Goal: Transaction & Acquisition: Obtain resource

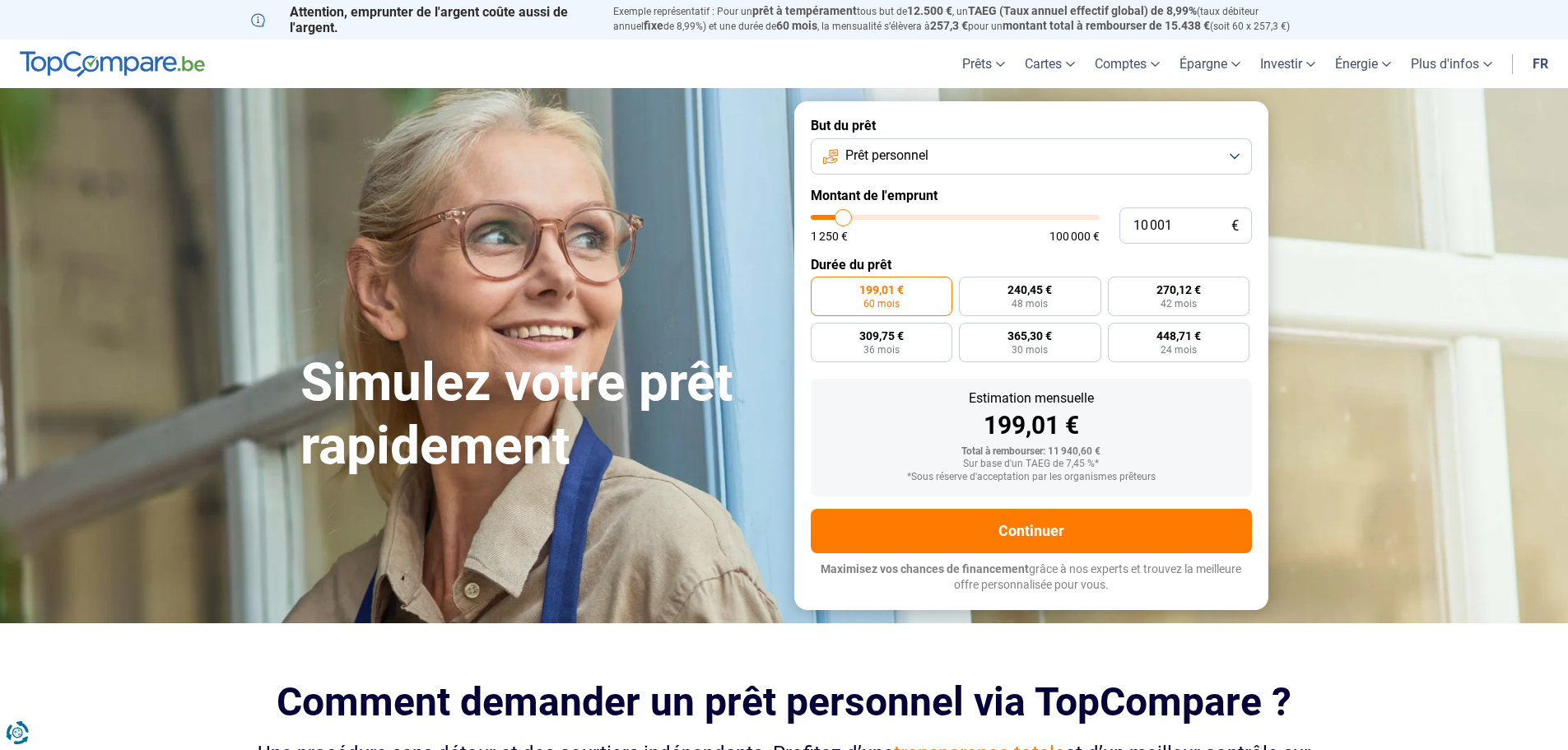
type input "9 000"
type input "9000"
type input "10 500"
type input "10500"
type input "14 250"
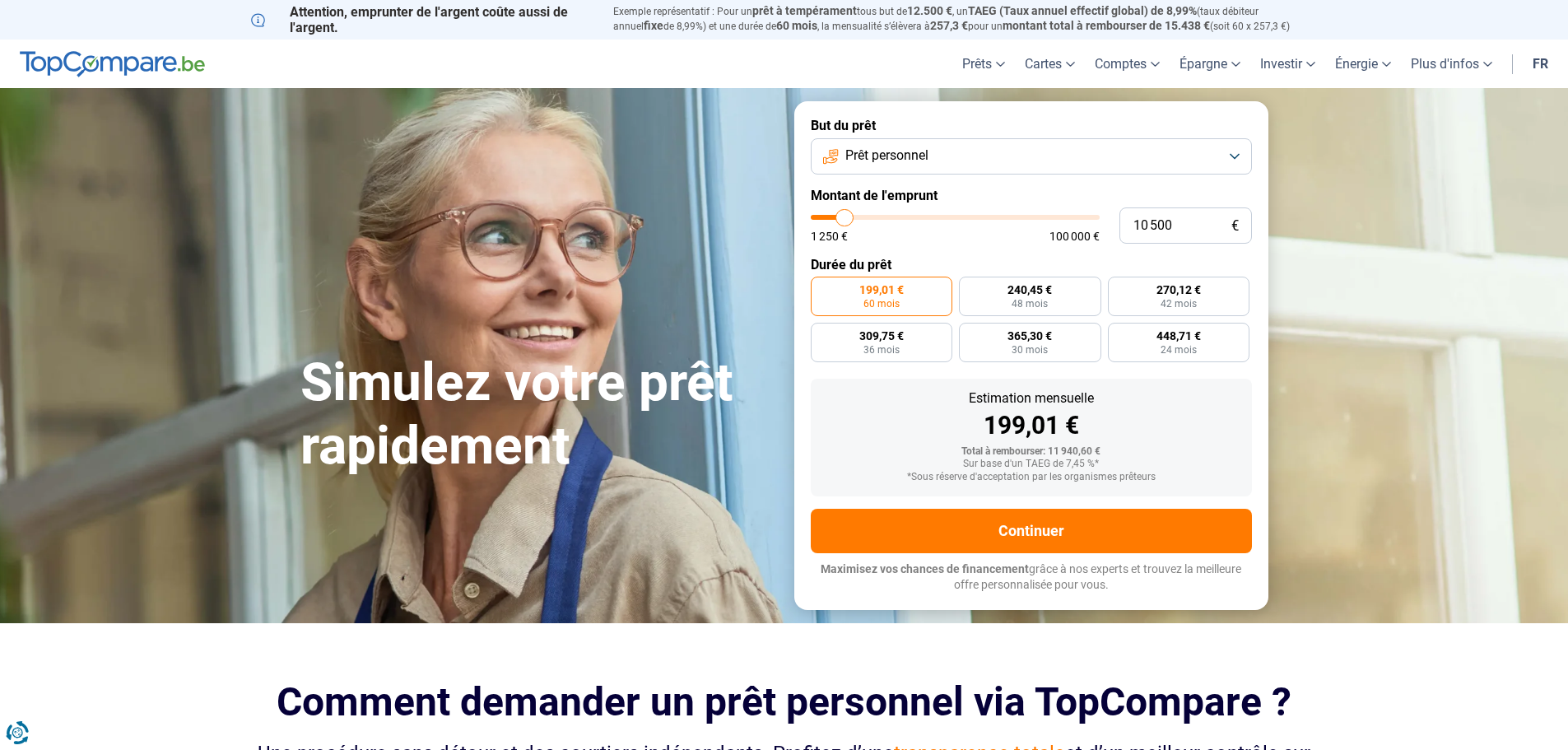
type input "14250"
type input "18 750"
type input "18750"
type input "26 750"
type input "26750"
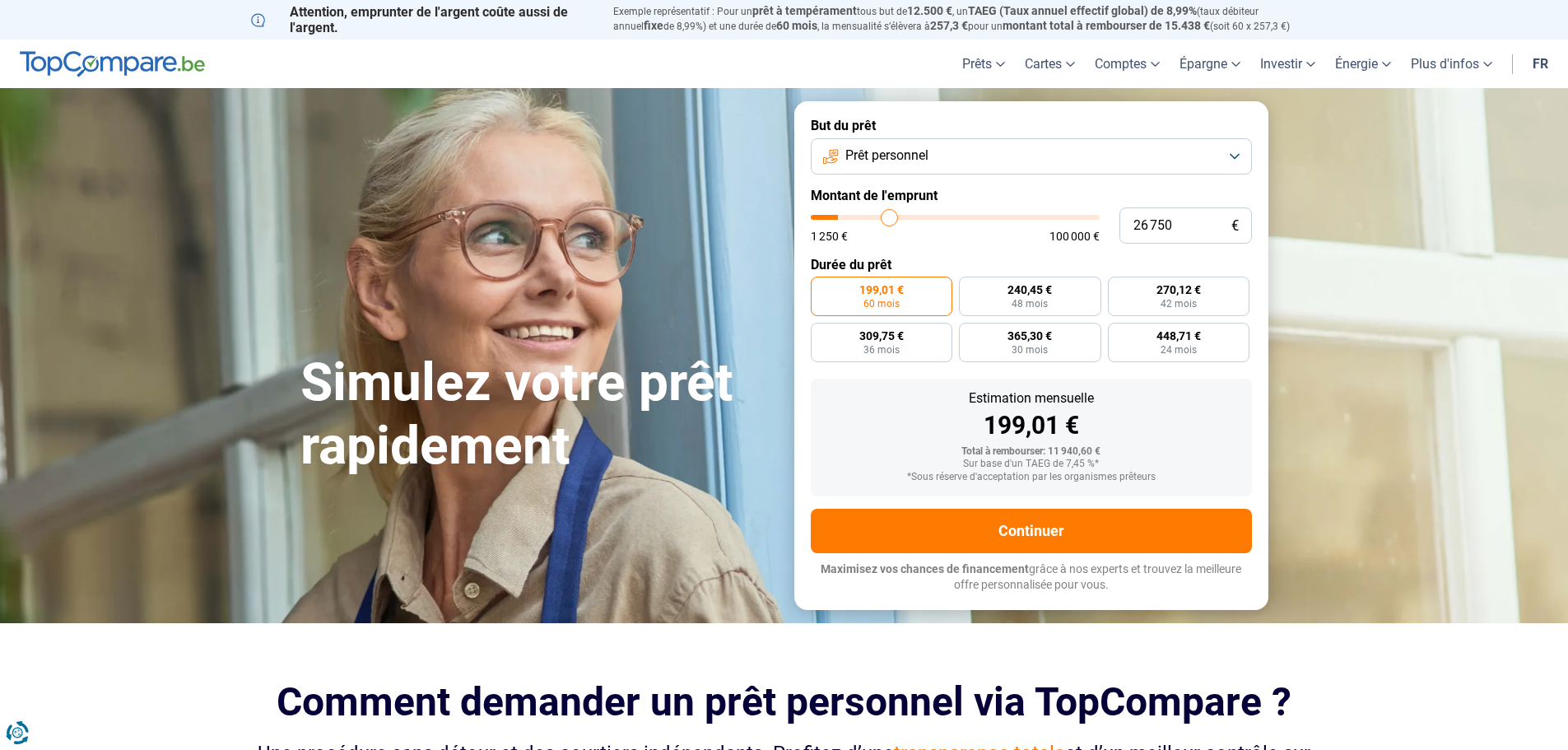
type input "31 250"
type input "31250"
type input "36 500"
type input "36500"
type input "40 750"
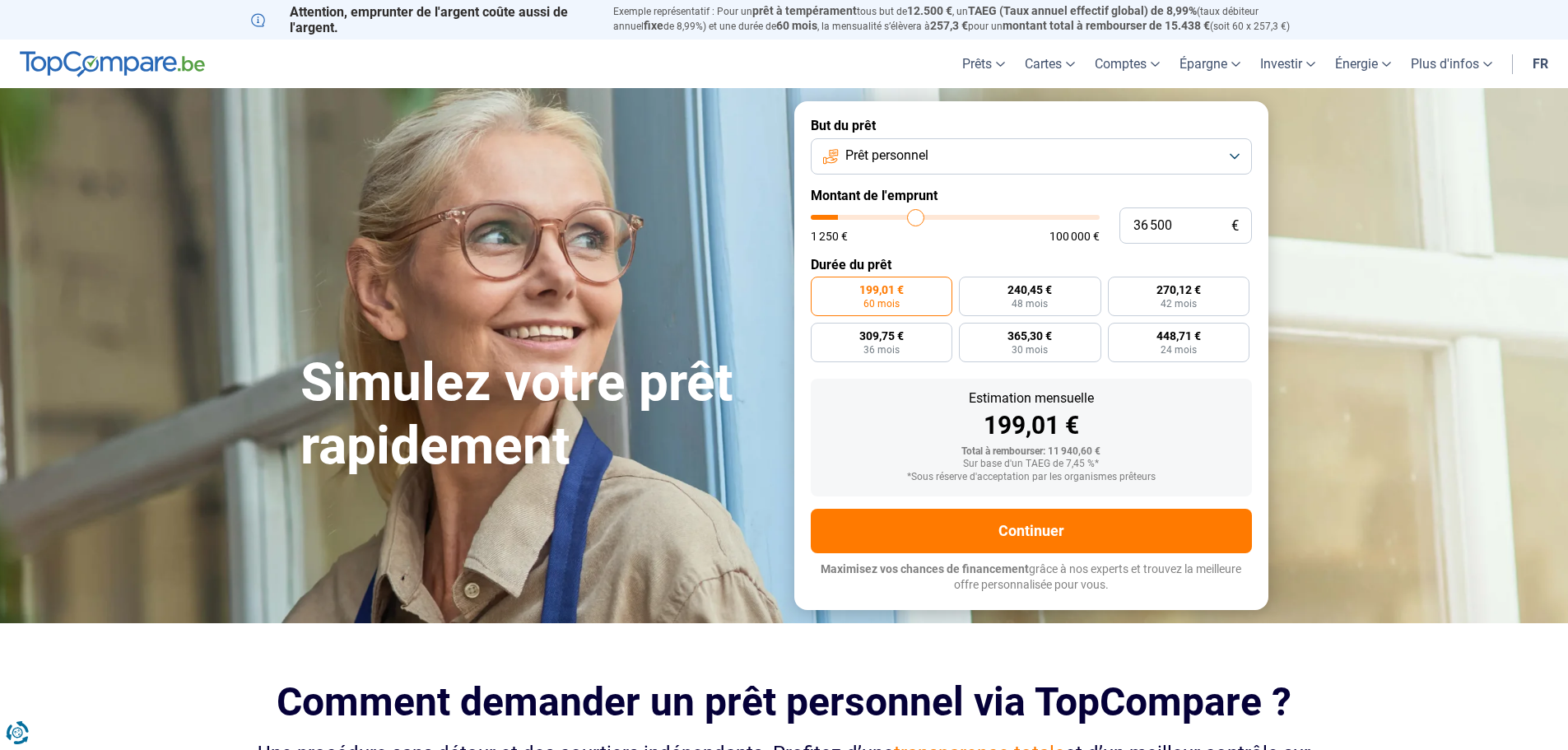
type input "40750"
type input "44 000"
type input "44000"
type input "47 250"
type input "47250"
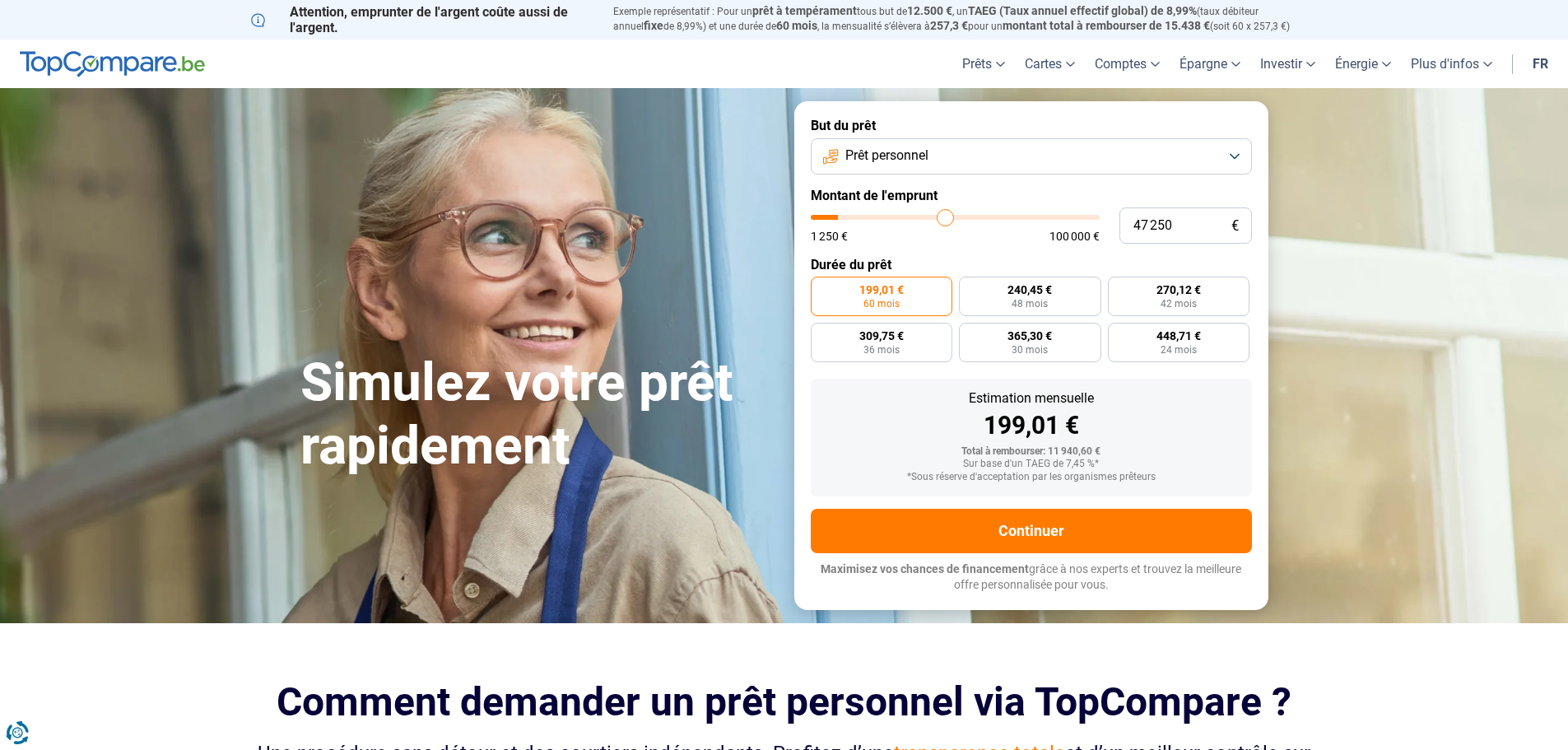
type input "50 250"
type input "50250"
type input "52 500"
type input "52500"
type input "54 500"
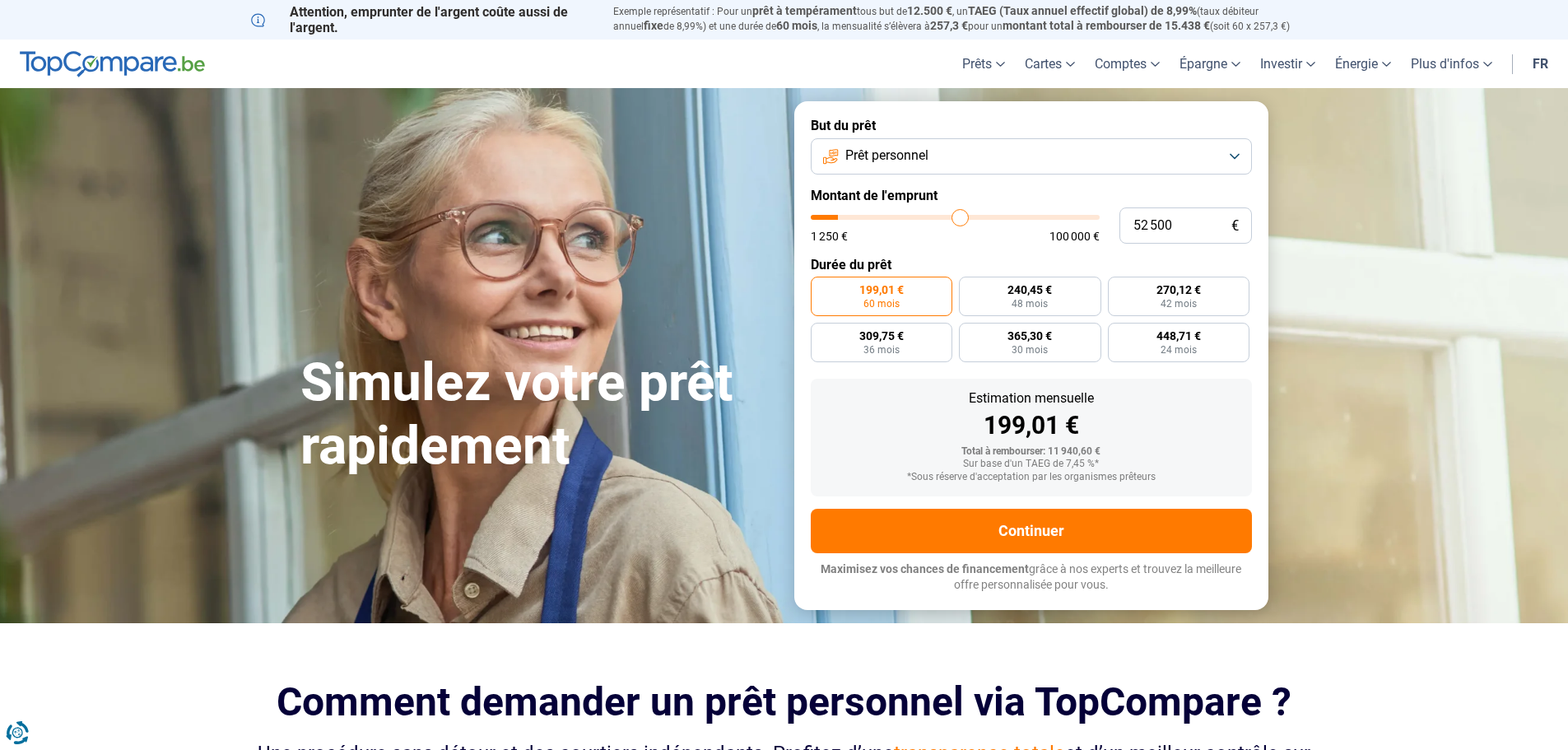
type input "54500"
type input "57 000"
type input "57000"
type input "59 250"
type input "59250"
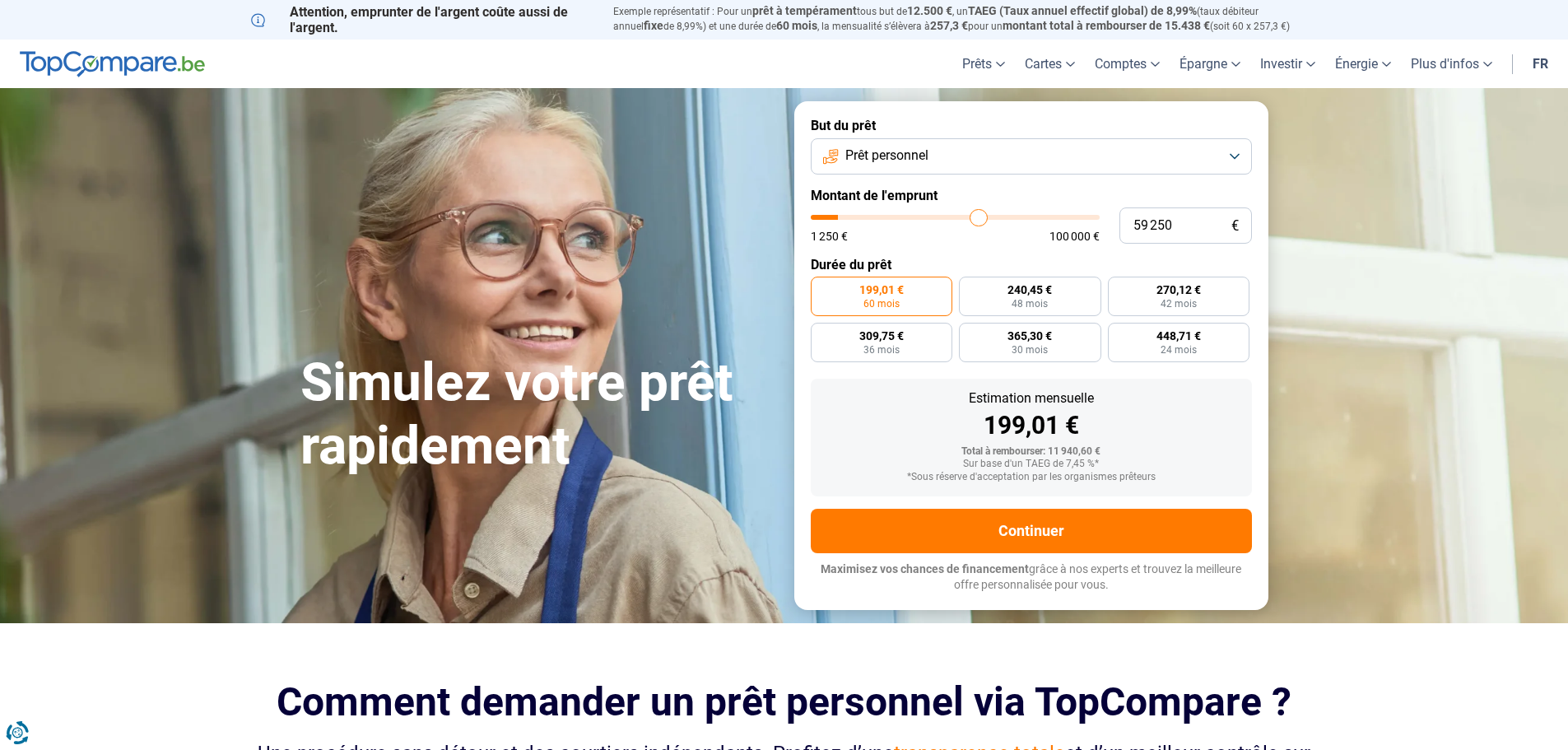
type input "61 500"
type input "61500"
type input "64 250"
type input "64250"
type input "66 500"
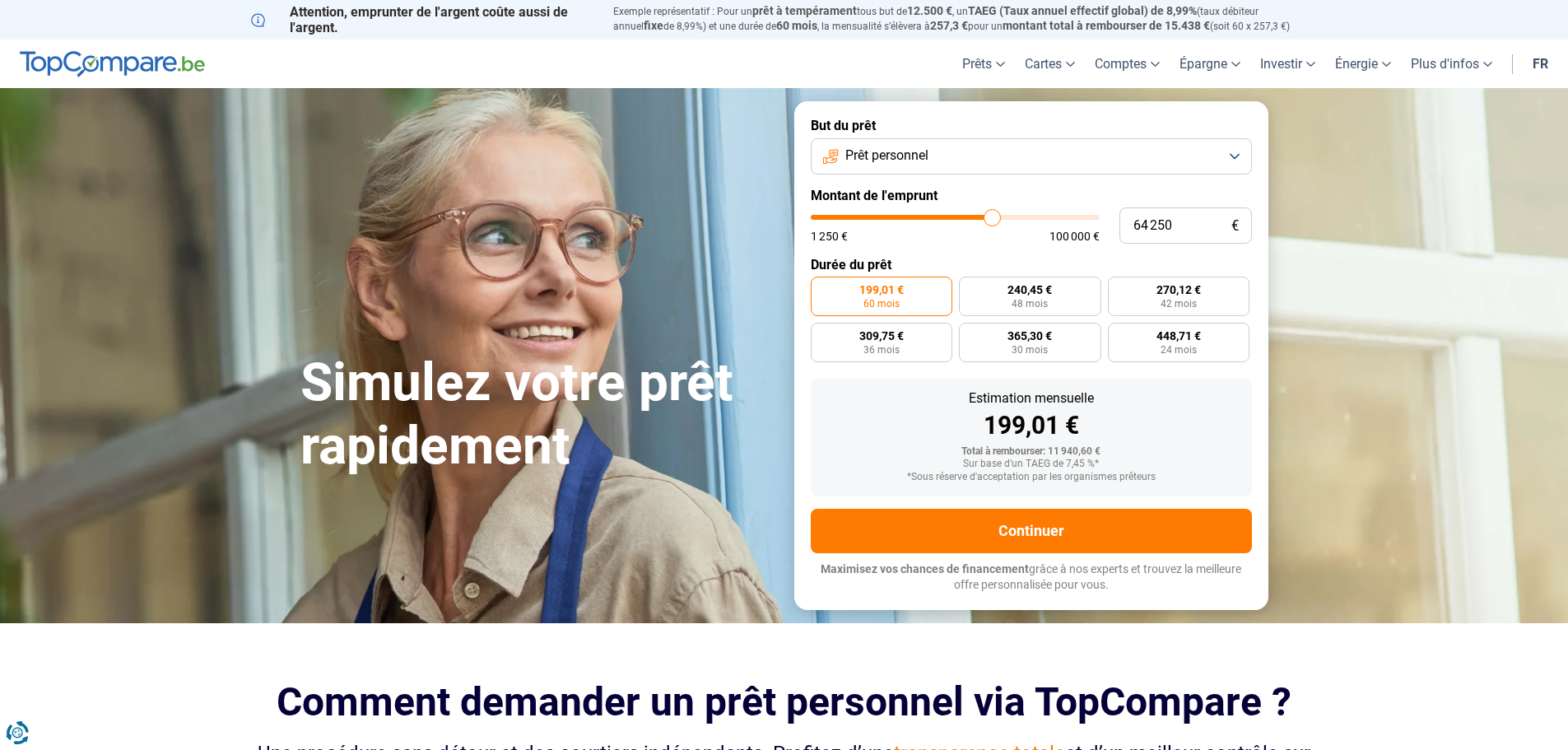
type input "66500"
type input "68 750"
type input "68750"
type input "70 500"
type input "70500"
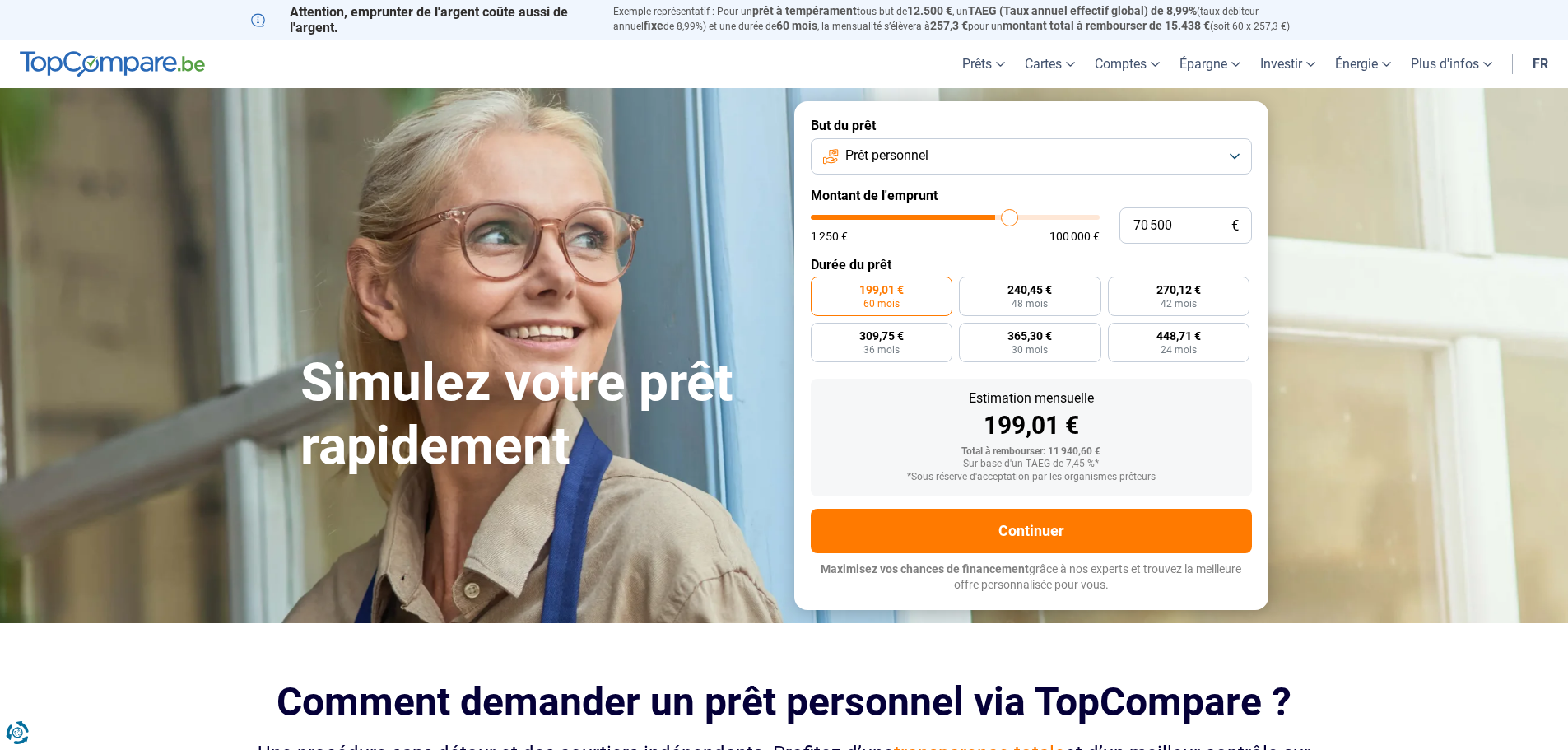
type input "72 000"
type input "72000"
type input "72 750"
type input "72750"
type input "73 750"
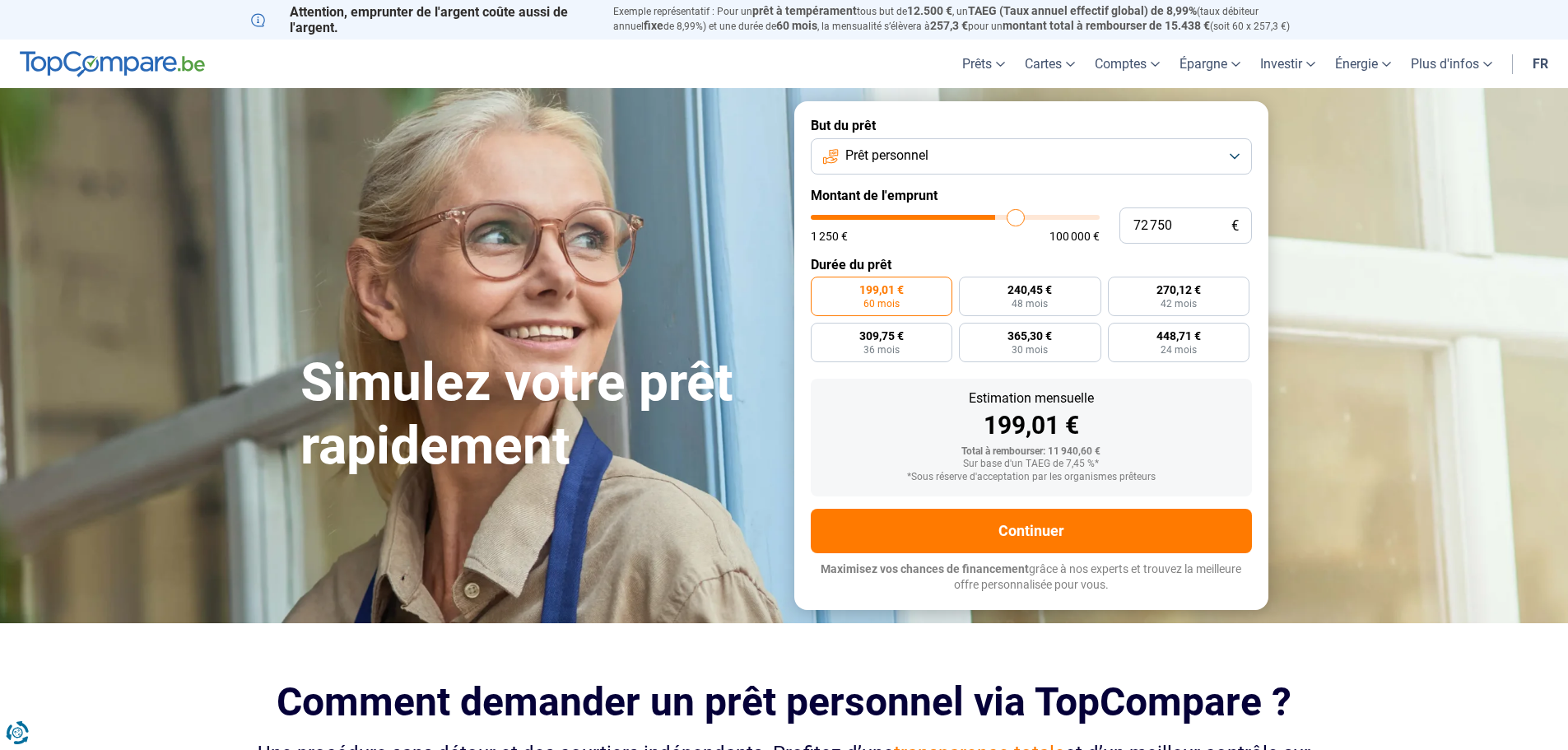
type input "73750"
type input "74 000"
type input "74000"
type input "74 250"
drag, startPoint x: 841, startPoint y: 217, endPoint x: 1020, endPoint y: 238, distance: 180.2
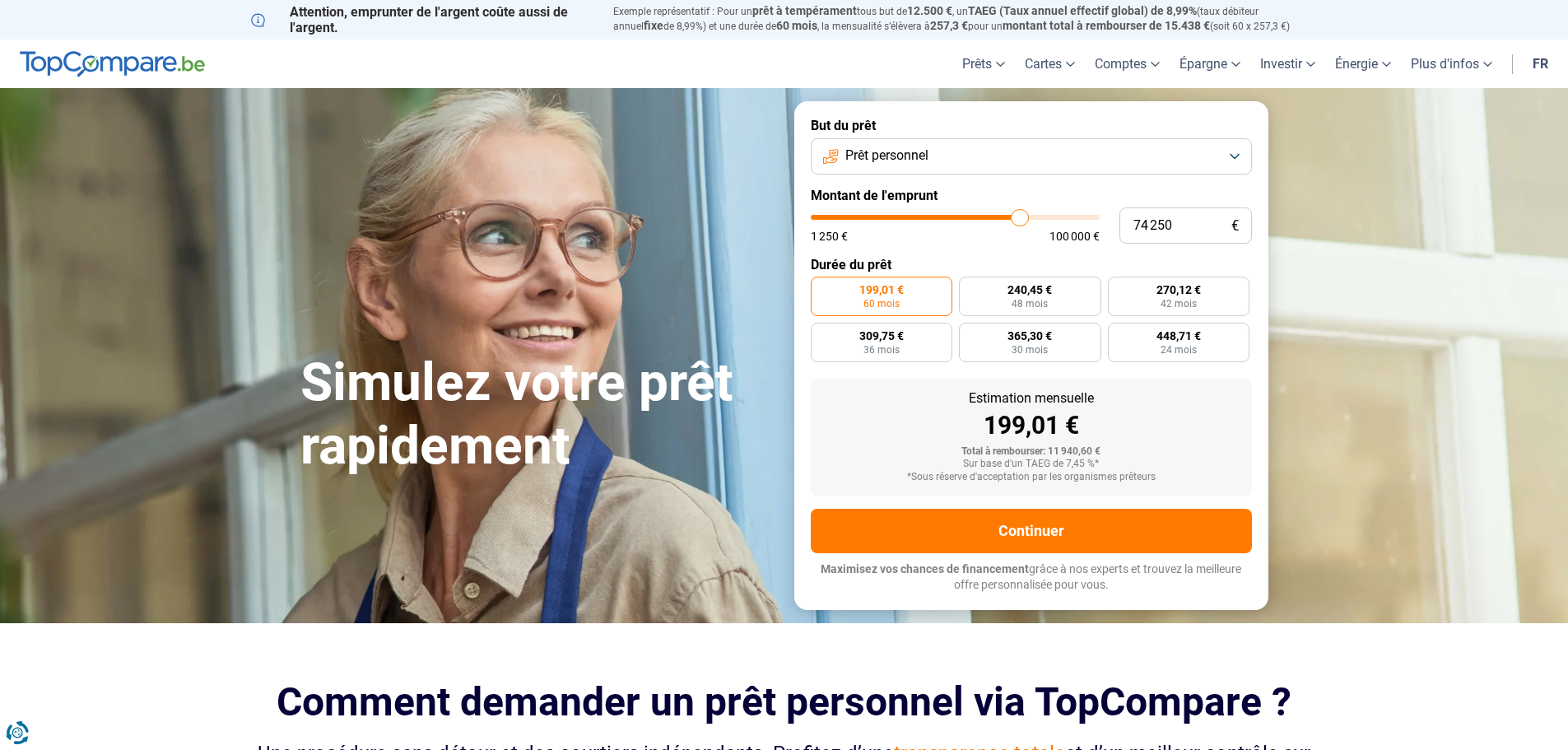
type input "74250"
click at [1020, 220] on input "range" at bounding box center [955, 217] width 289 height 5
radio input "false"
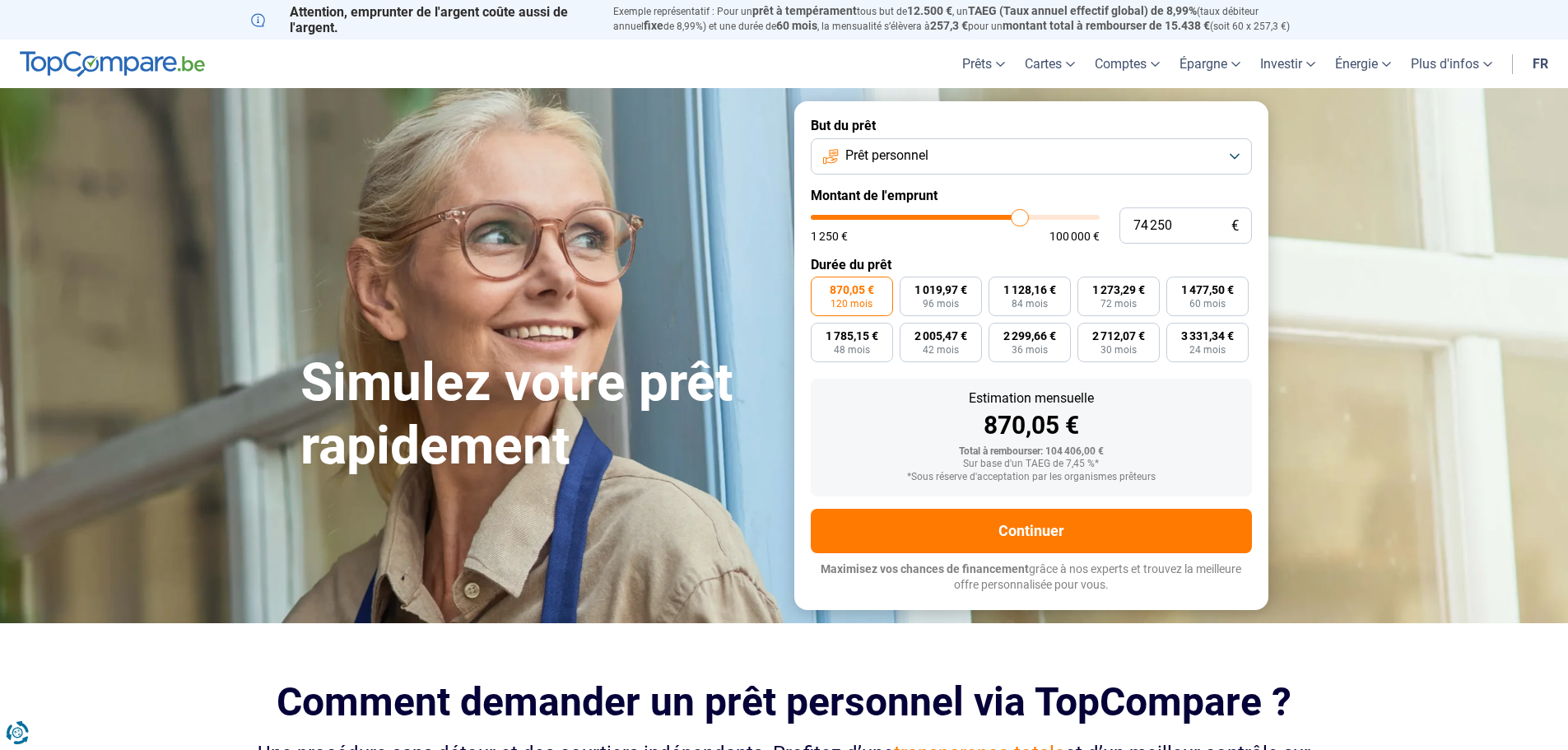
type input "73 750"
type input "73750"
type input "72 250"
type input "72250"
type input "70 250"
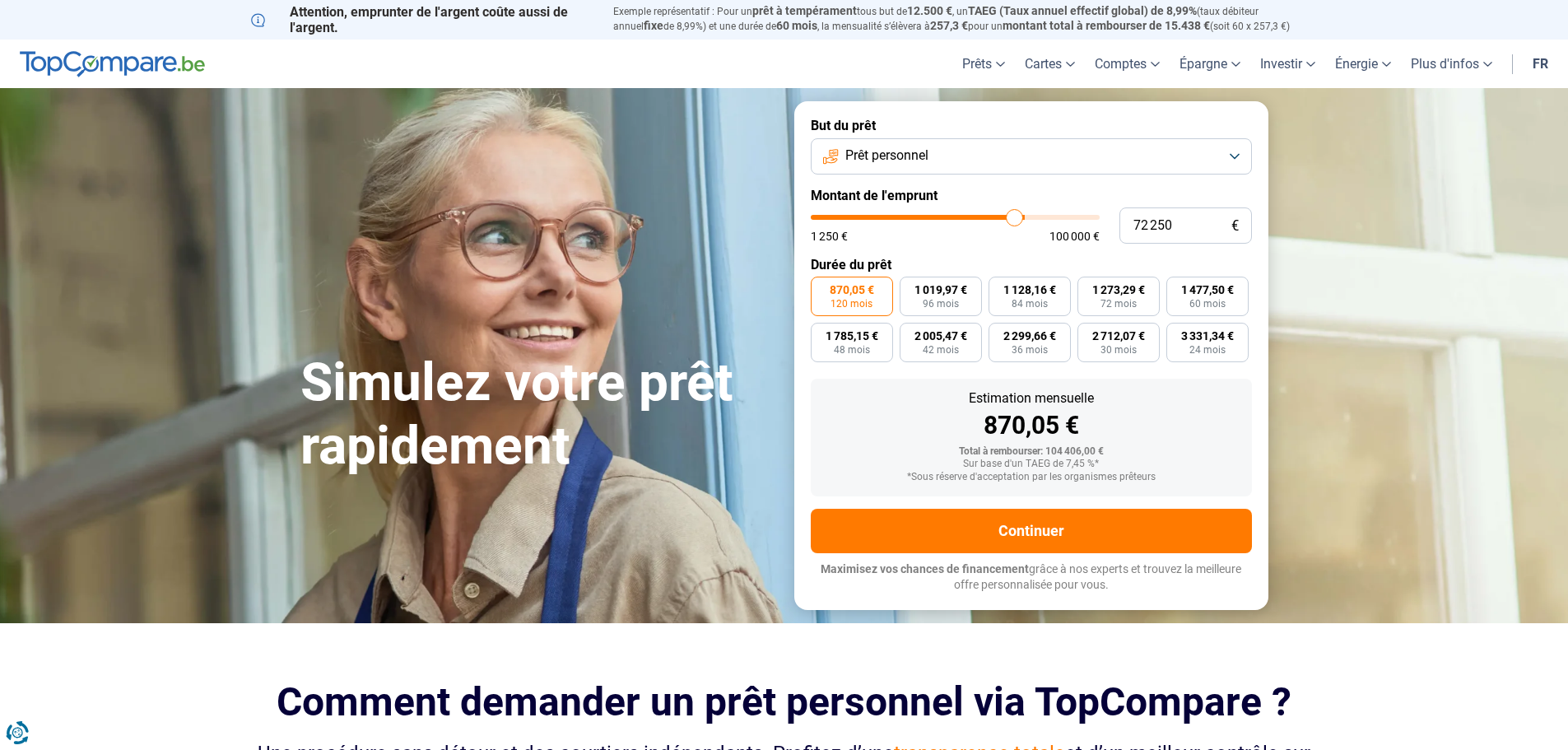
type input "70250"
type input "68 250"
type input "68250"
type input "66 500"
type input "66500"
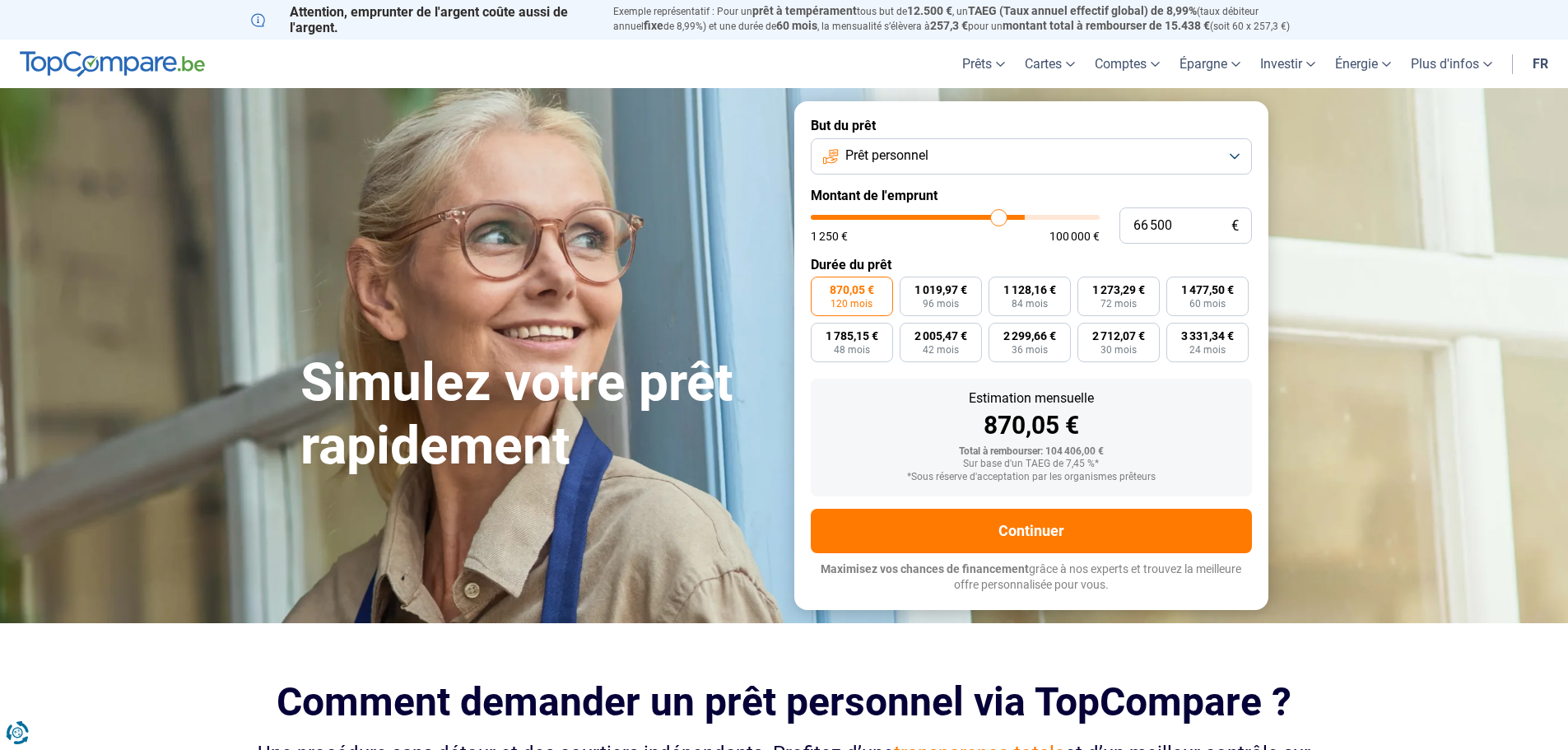
type input "64 750"
type input "64750"
type input "64 250"
type input "64250"
type input "63 750"
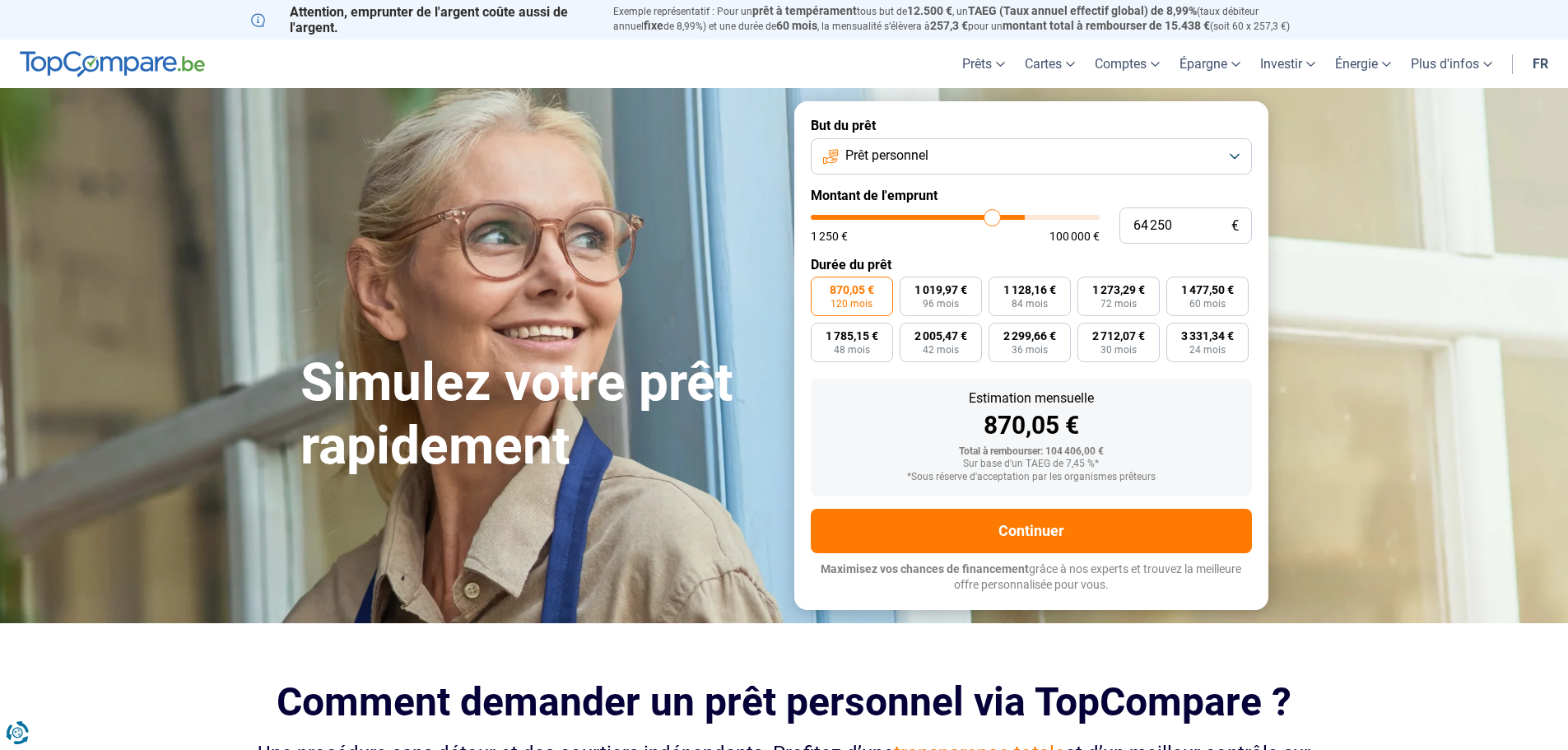
type input "63750"
type input "63 500"
type input "63500"
type input "63 250"
type input "63250"
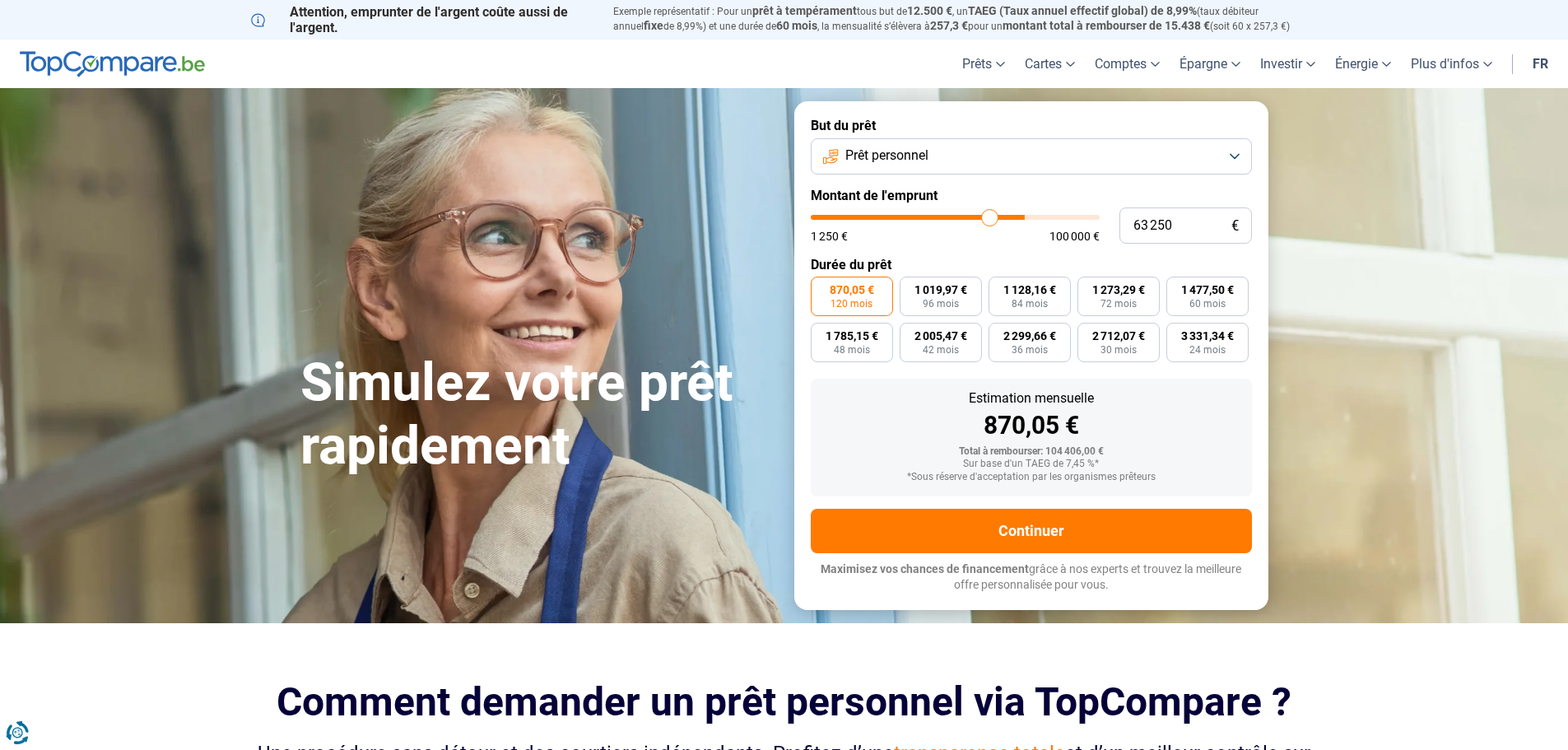
type input "63 000"
type input "63000"
type input "62 500"
type input "62500"
type input "62 250"
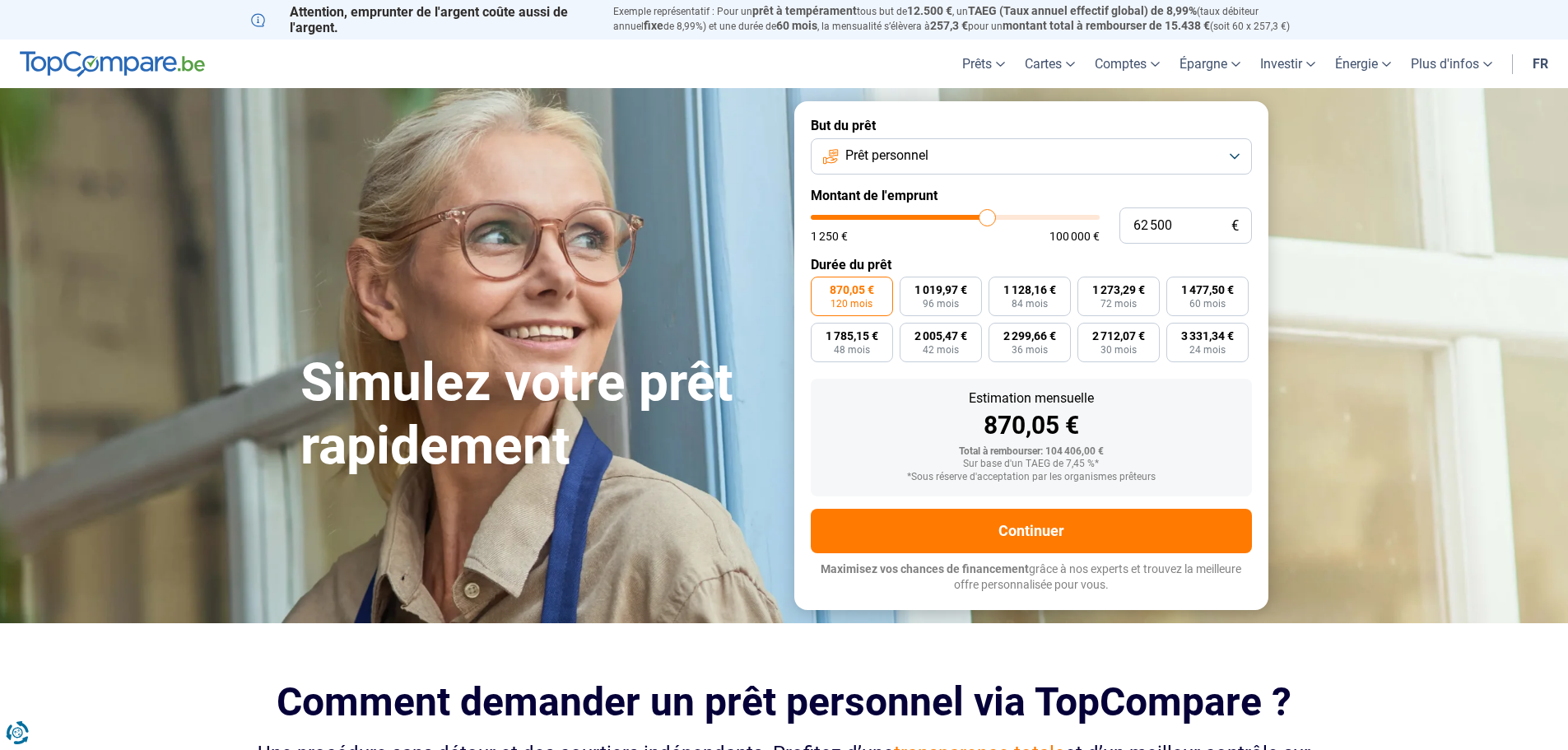
type input "62250"
type input "62 000"
type input "62000"
type input "61 750"
type input "61750"
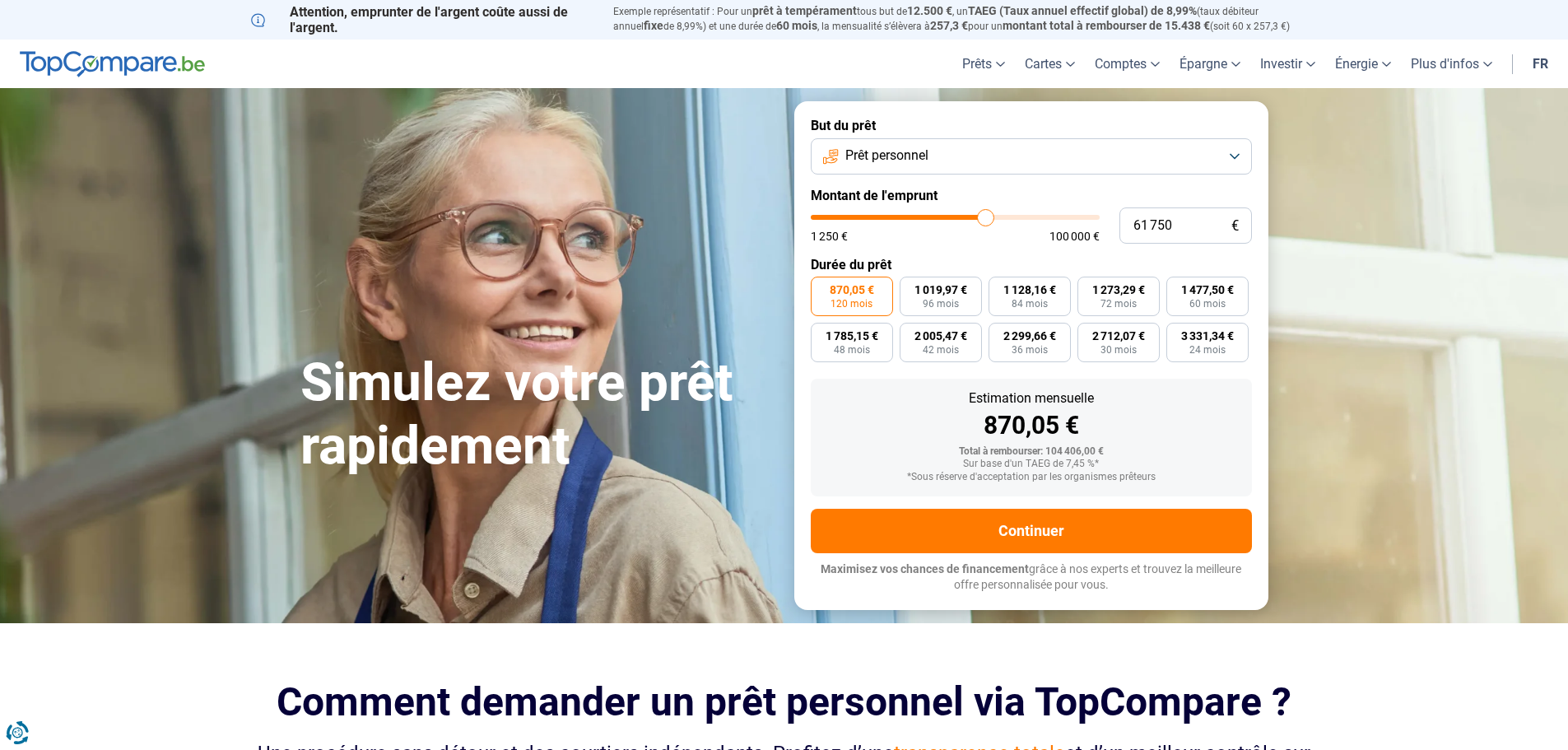
type input "61 500"
type input "61500"
type input "61 000"
type input "61000"
type input "60 500"
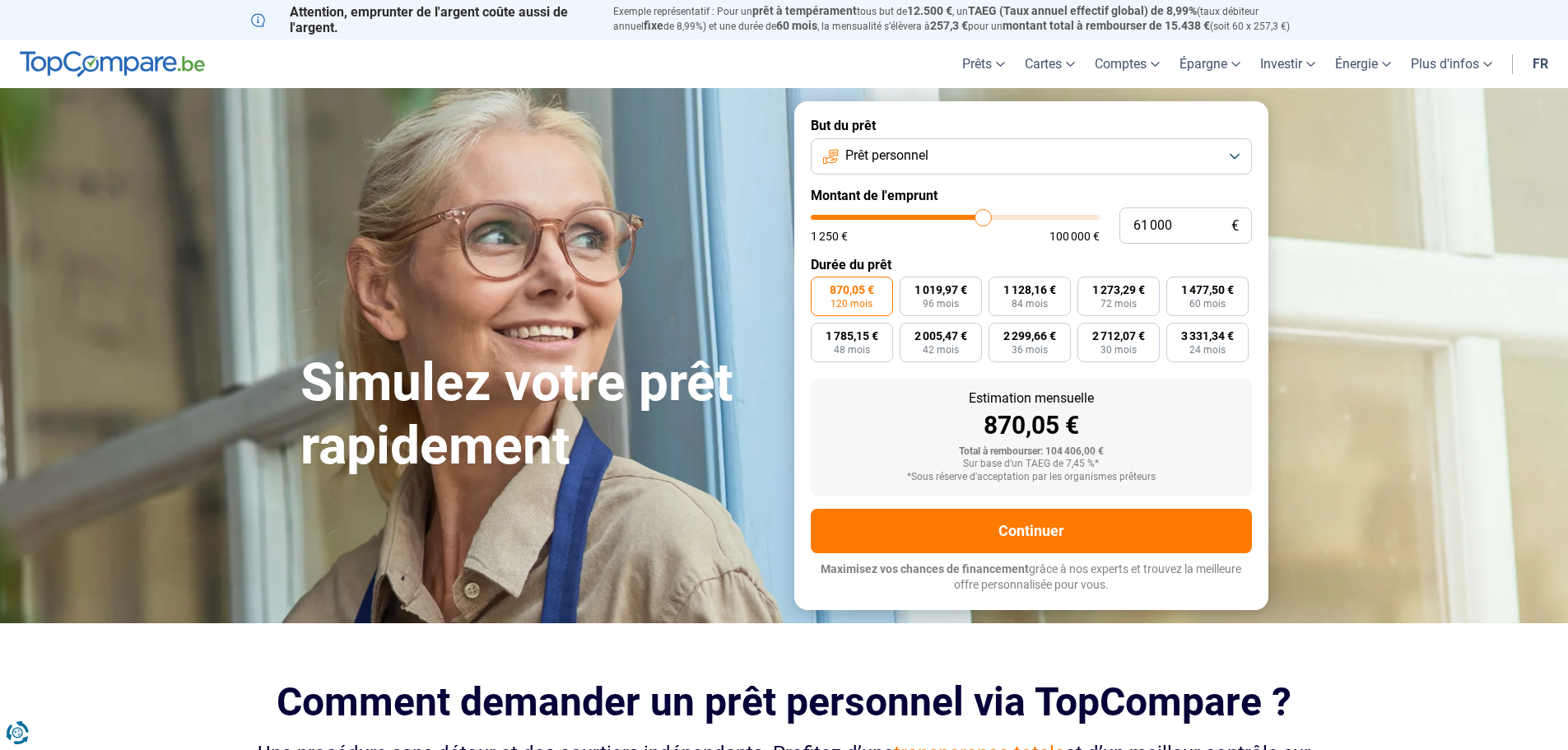
type input "60500"
type input "60 250"
type input "60250"
type input "59 500"
type input "59500"
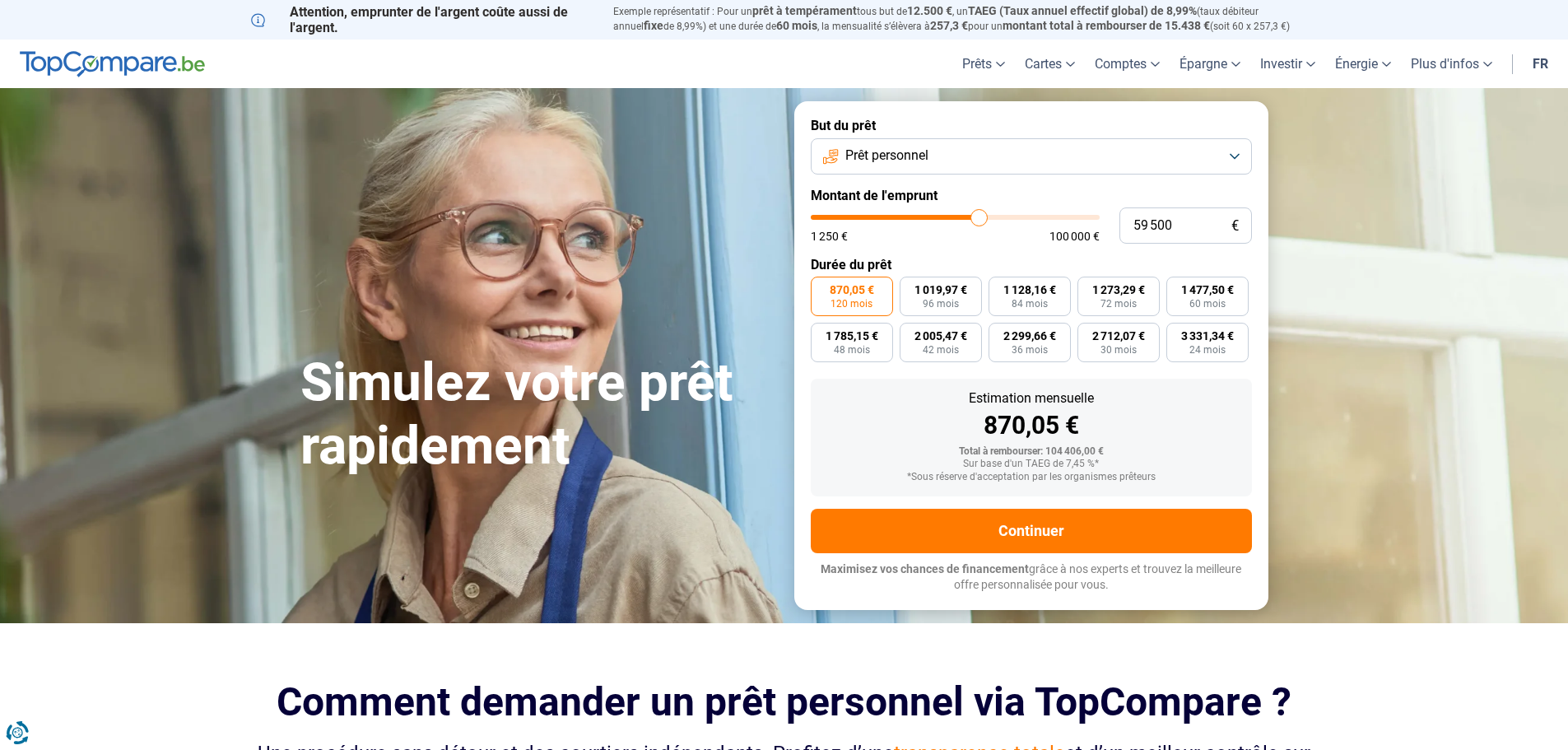
type input "59 250"
type input "59250"
type input "58 750"
type input "58750"
type input "58 500"
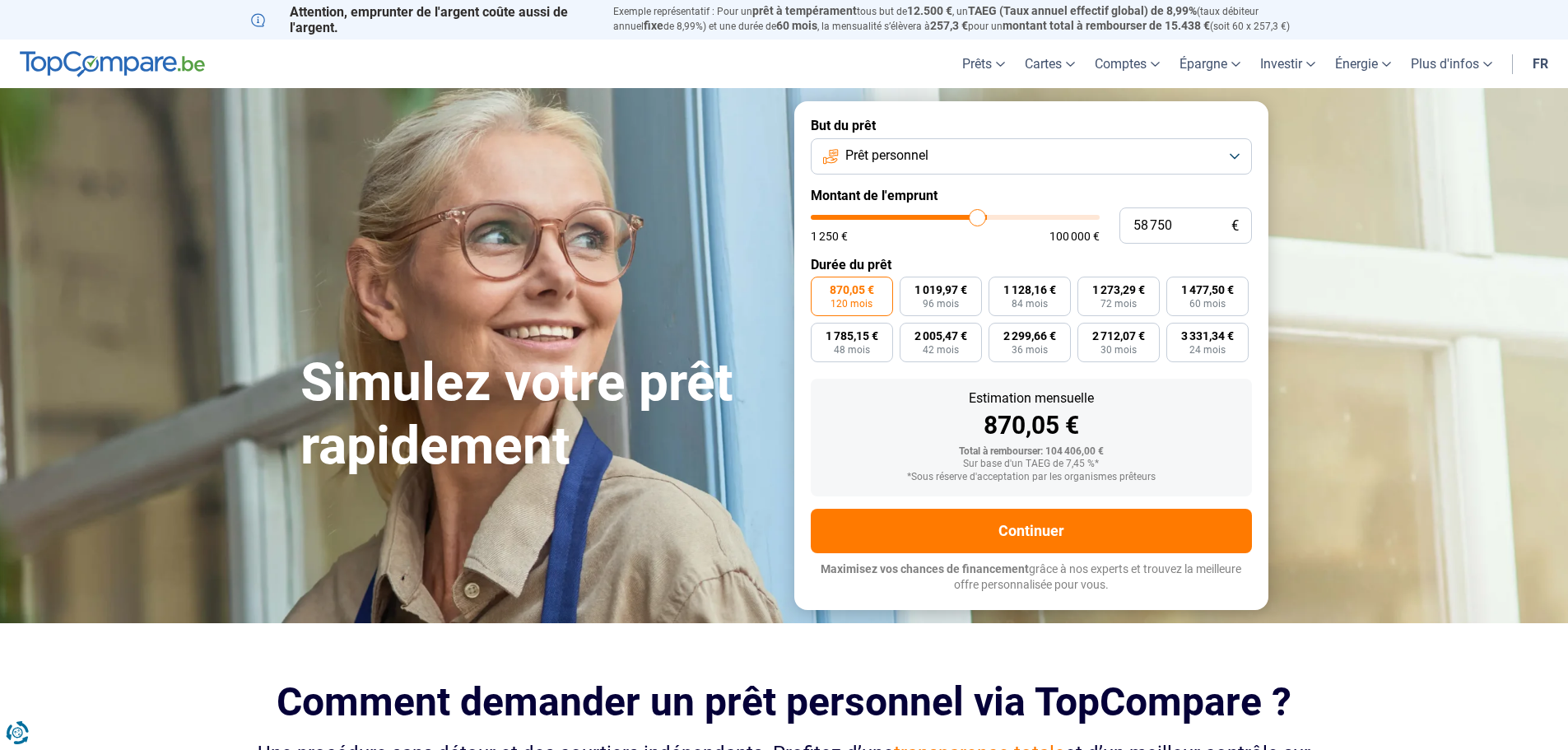
type input "58500"
type input "58 000"
type input "58000"
type input "57 750"
type input "57750"
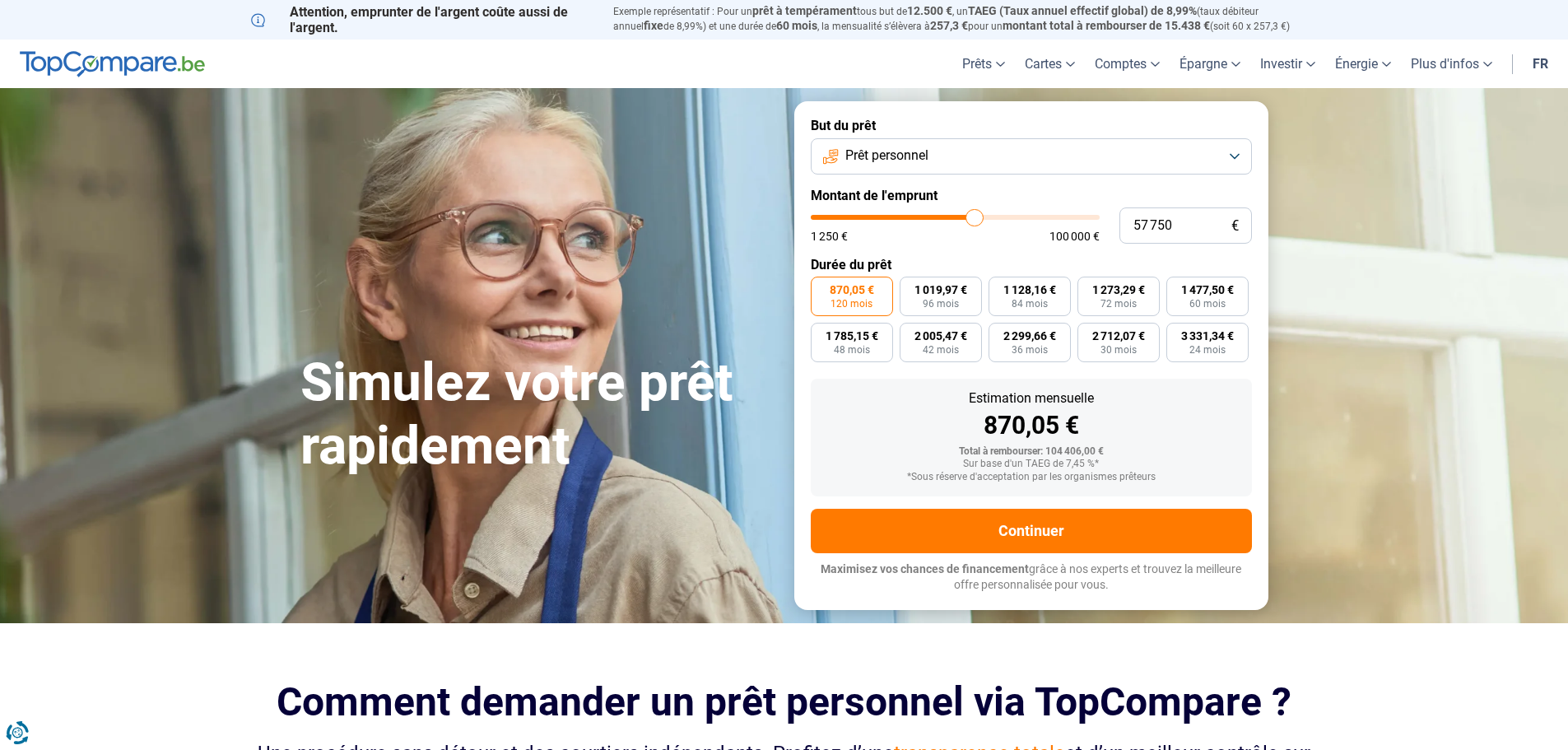
type input "57 500"
type input "57500"
type input "57 750"
type input "57750"
type input "58 750"
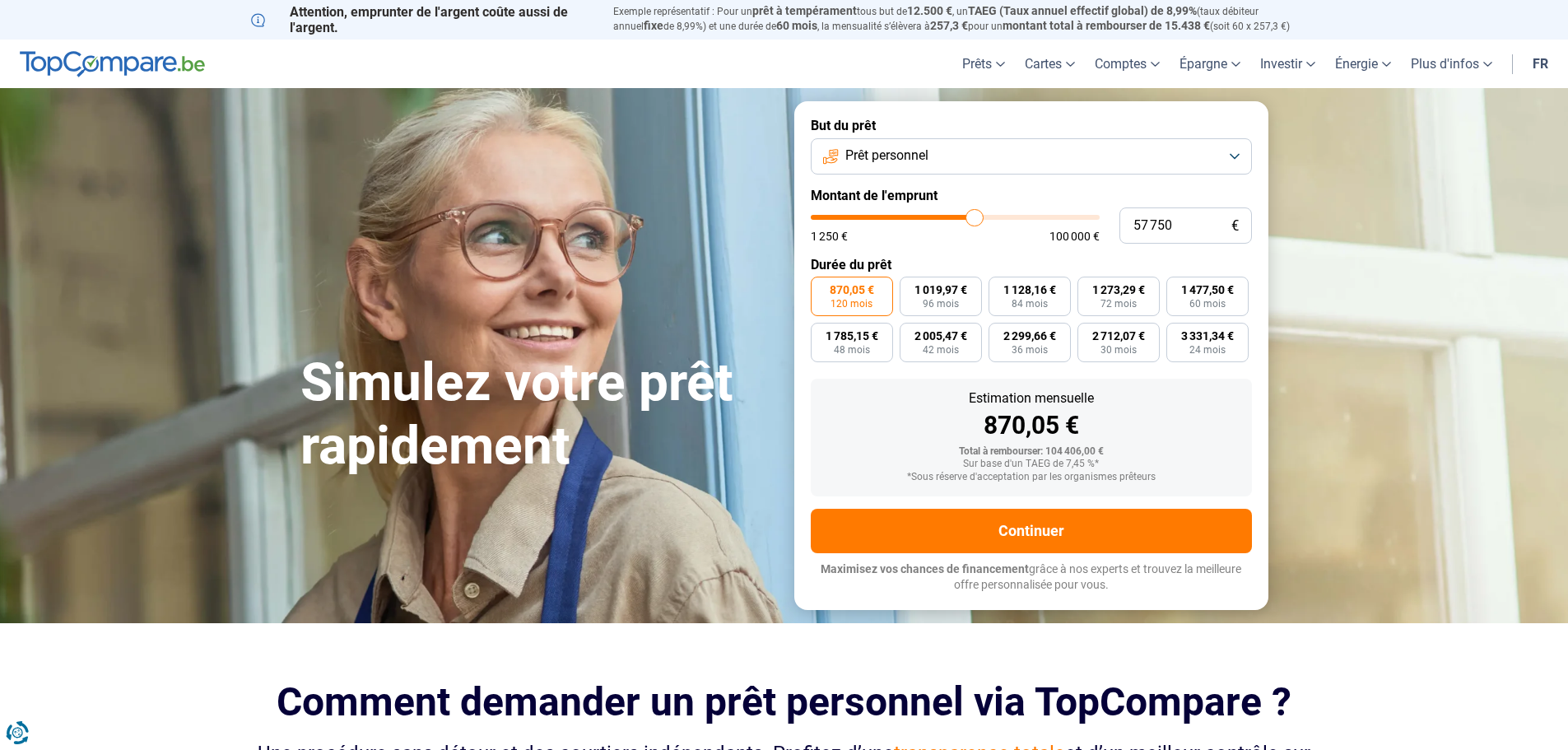
type input "58750"
type input "59 000"
type input "59000"
type input "59 250"
type input "59250"
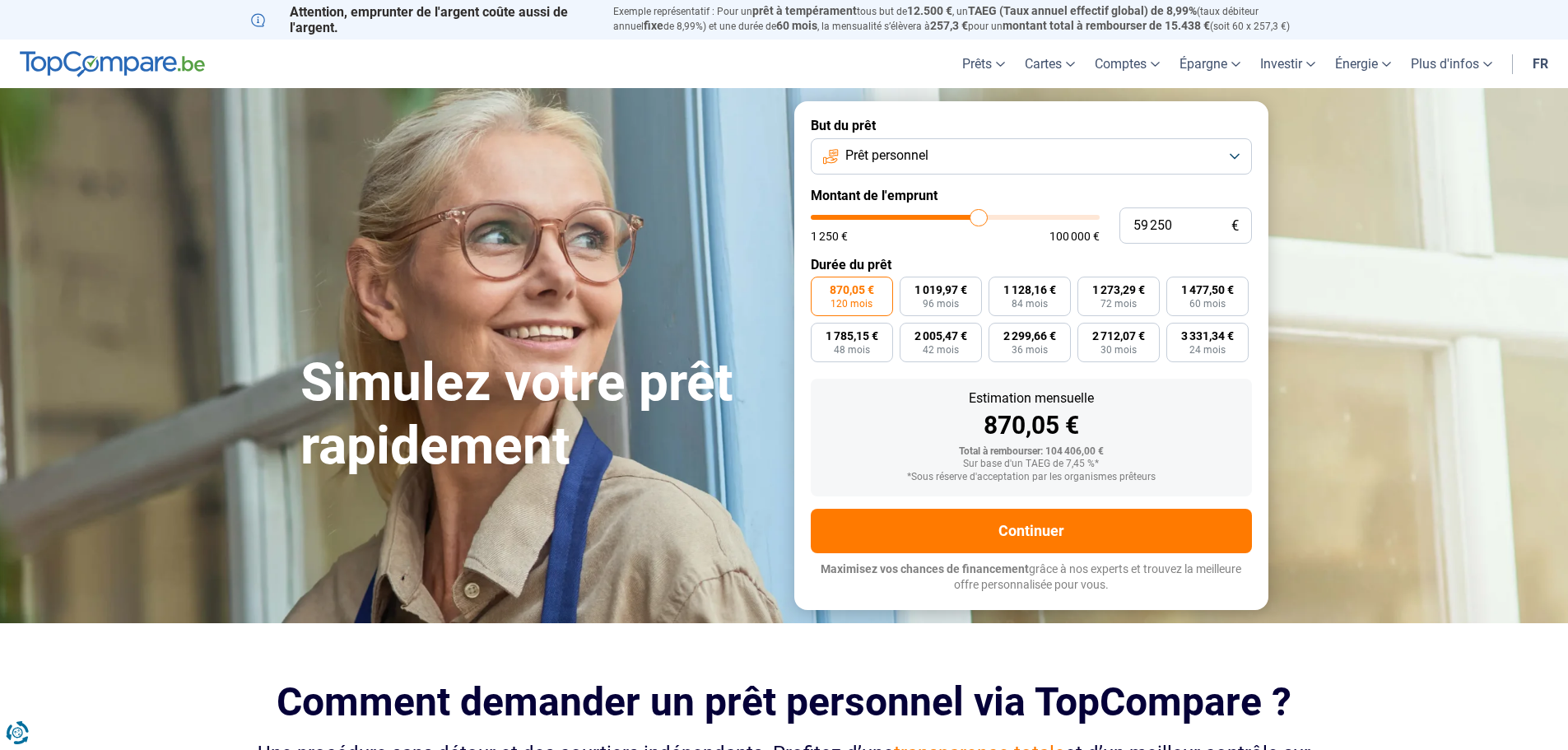
type input "59 500"
type input "59500"
type input "60 250"
type input "60250"
type input "59 250"
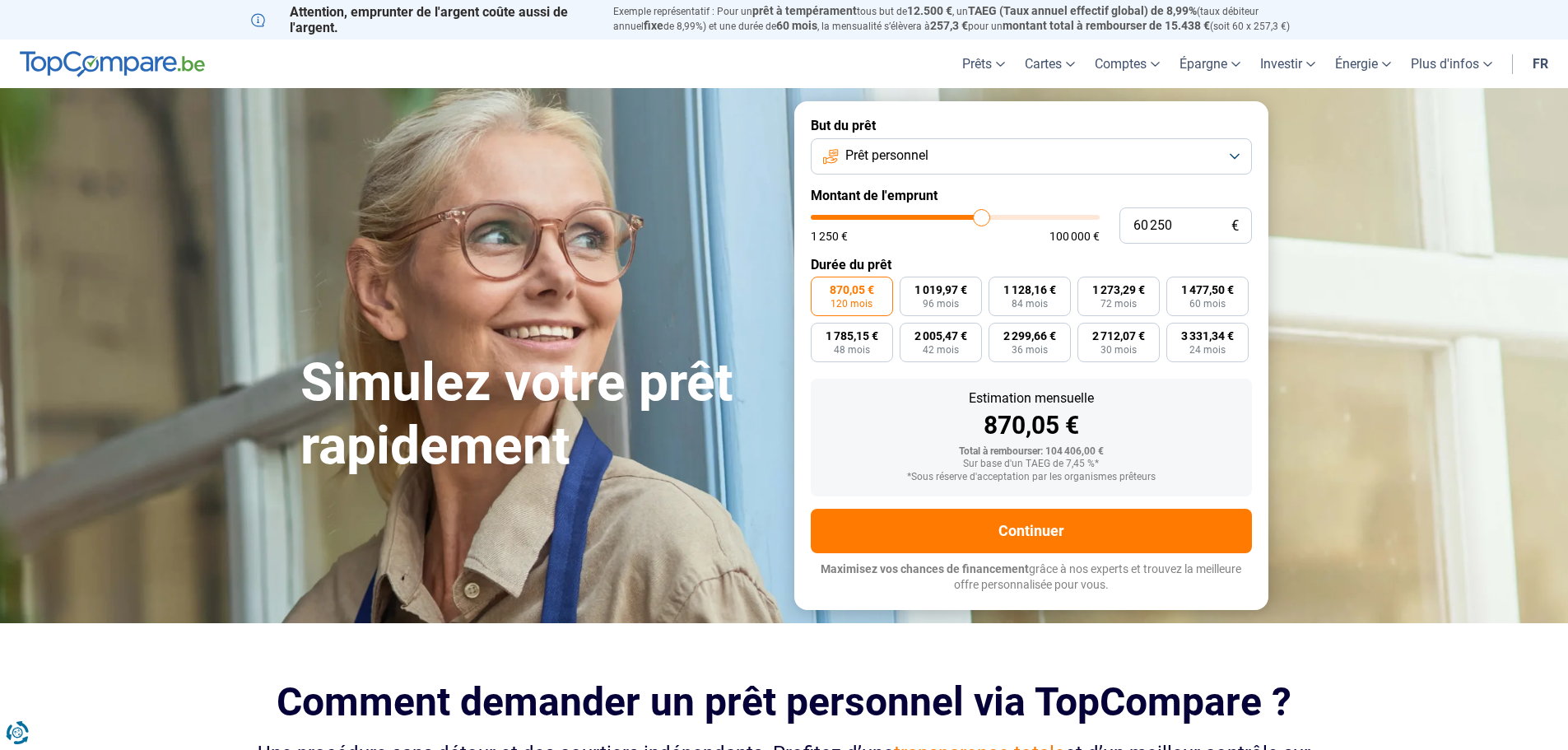
type input "59250"
type input "59 000"
type input "59000"
type input "58 500"
type input "58500"
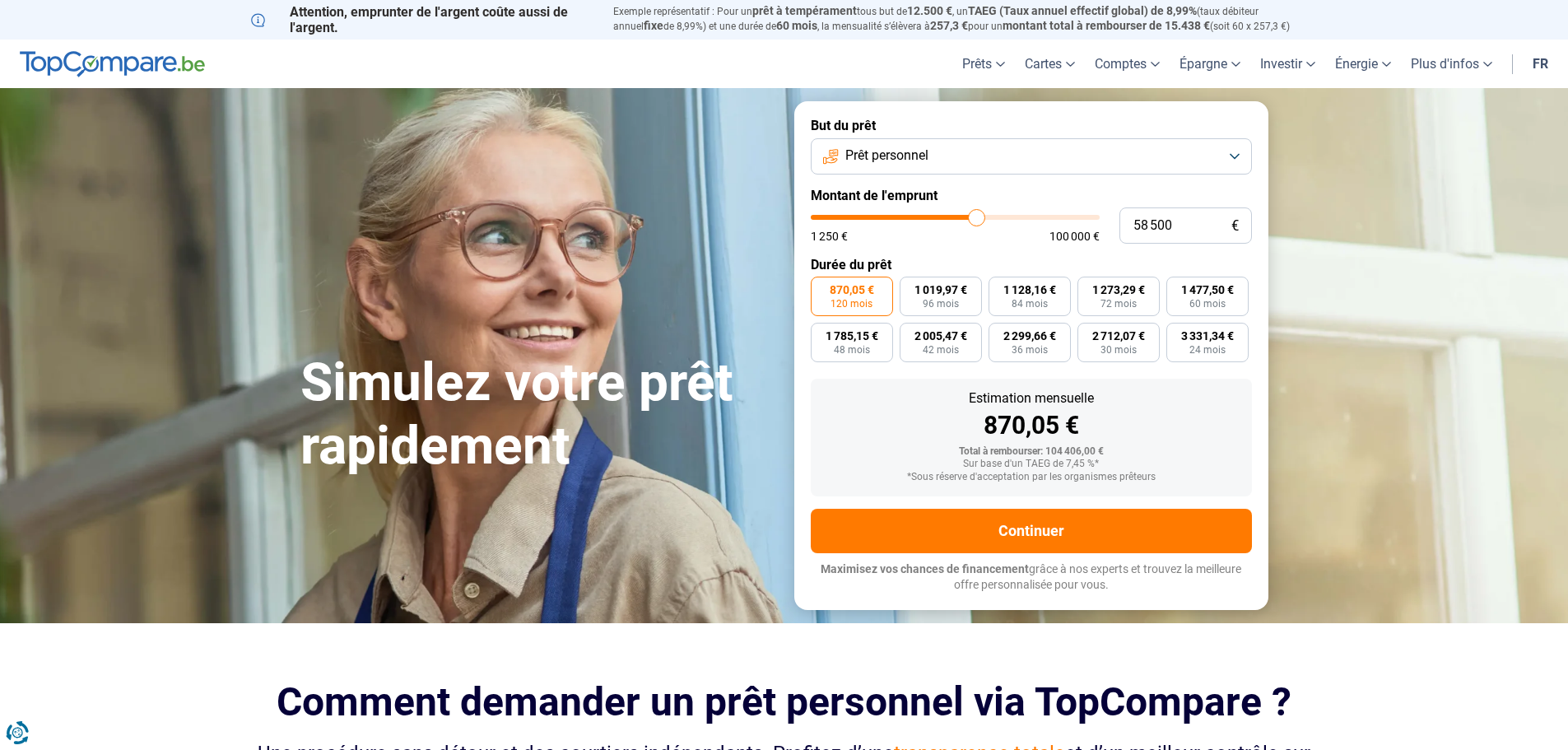
type input "58 000"
type input "58000"
type input "57 750"
type input "57750"
type input "57 250"
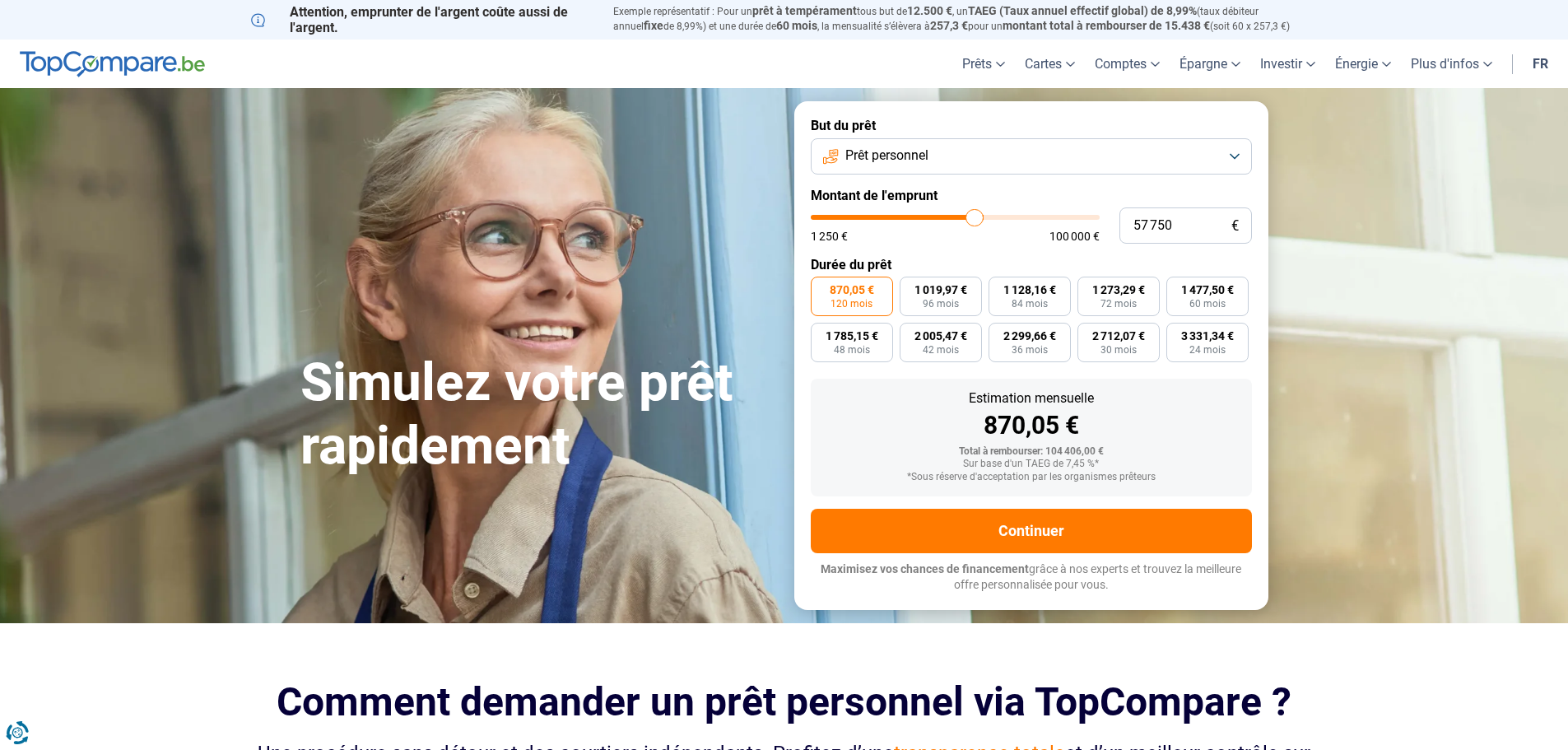
type input "57250"
type input "57 000"
type input "57000"
type input "56 500"
type input "56500"
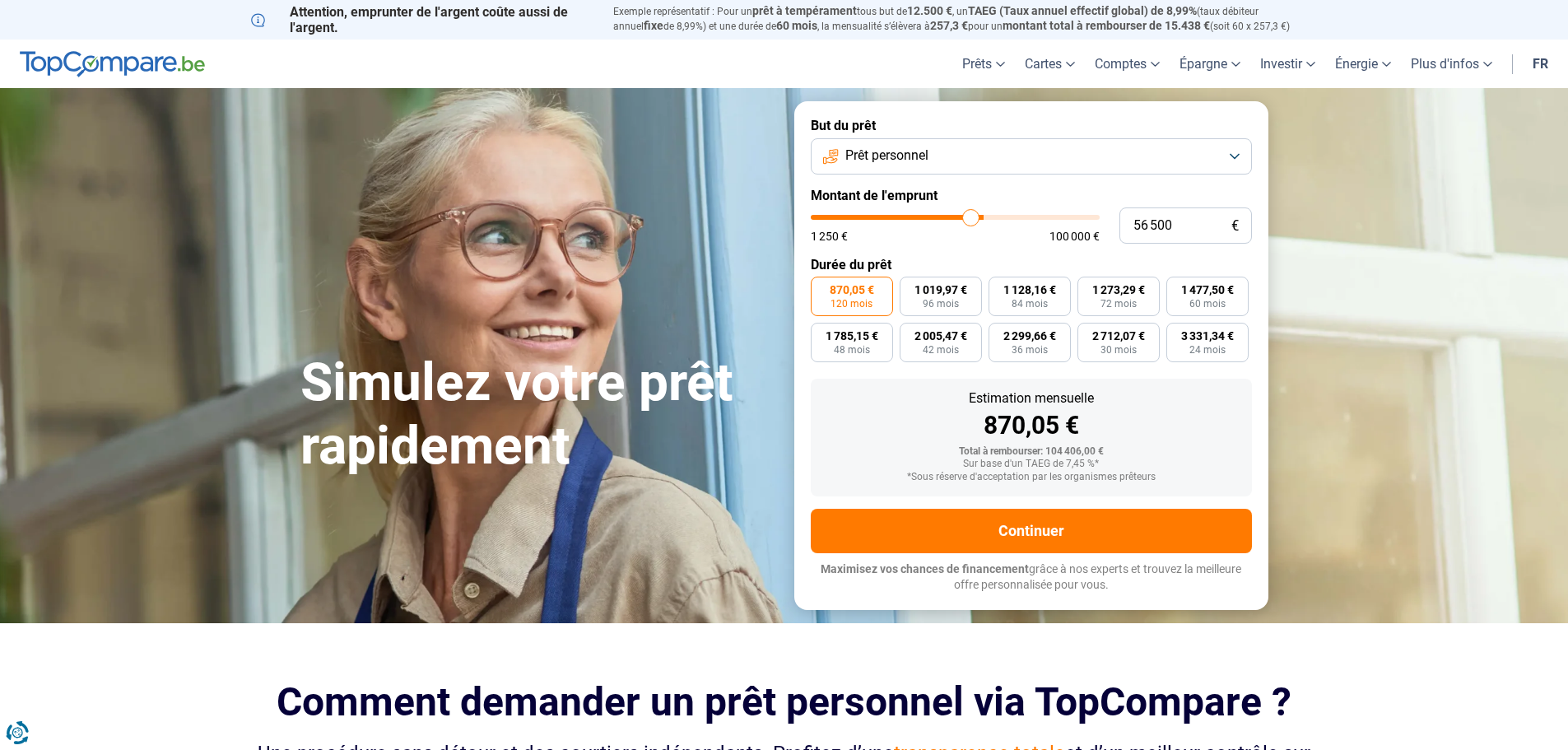
type input "56 000"
type input "56000"
type input "55 750"
type input "55750"
type input "55 000"
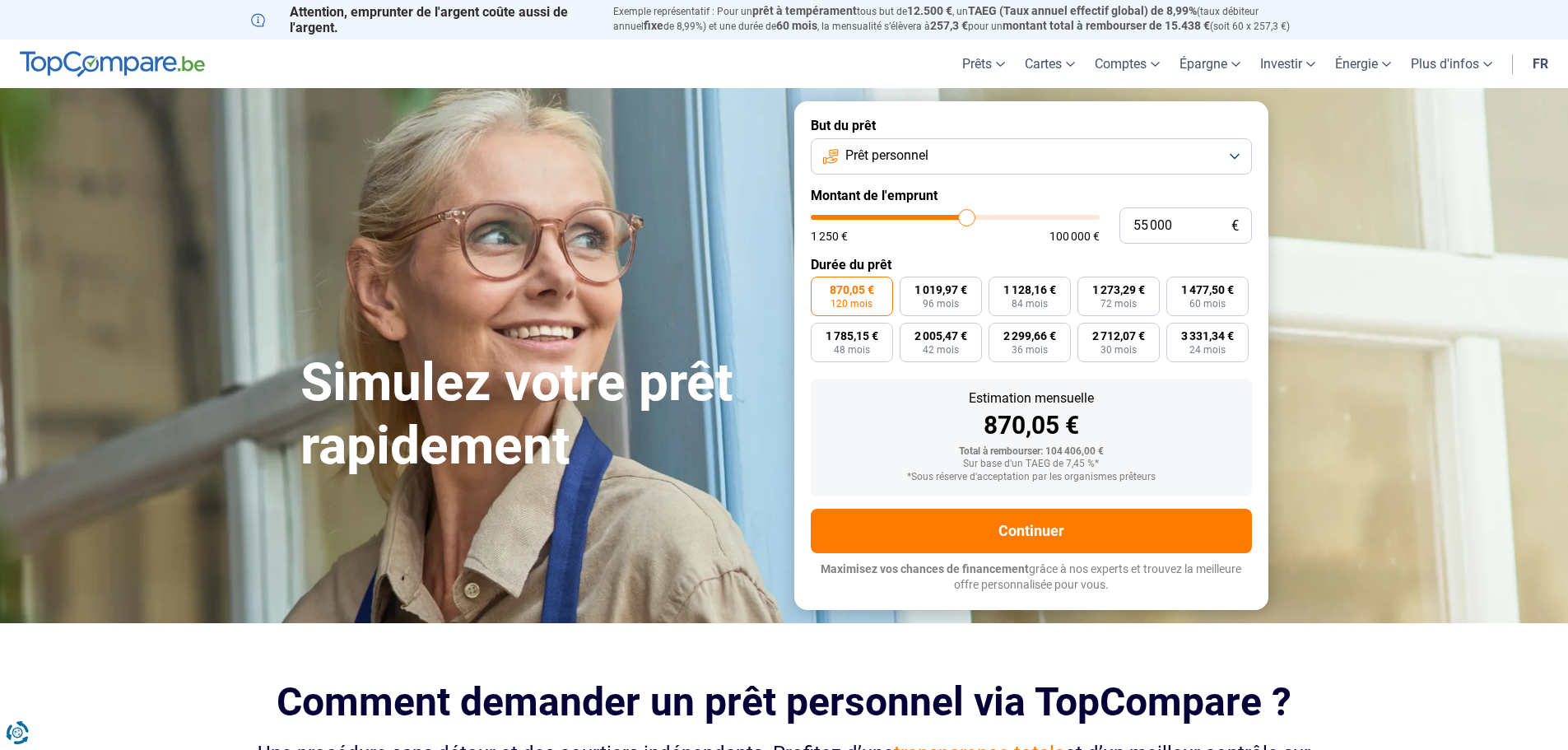
drag, startPoint x: 1021, startPoint y: 221, endPoint x: 967, endPoint y: 217, distance: 54.1
type input "55000"
click at [967, 217] on input "range" at bounding box center [955, 217] width 289 height 5
click at [1240, 158] on button "Prêt personnel" at bounding box center [1031, 157] width 442 height 36
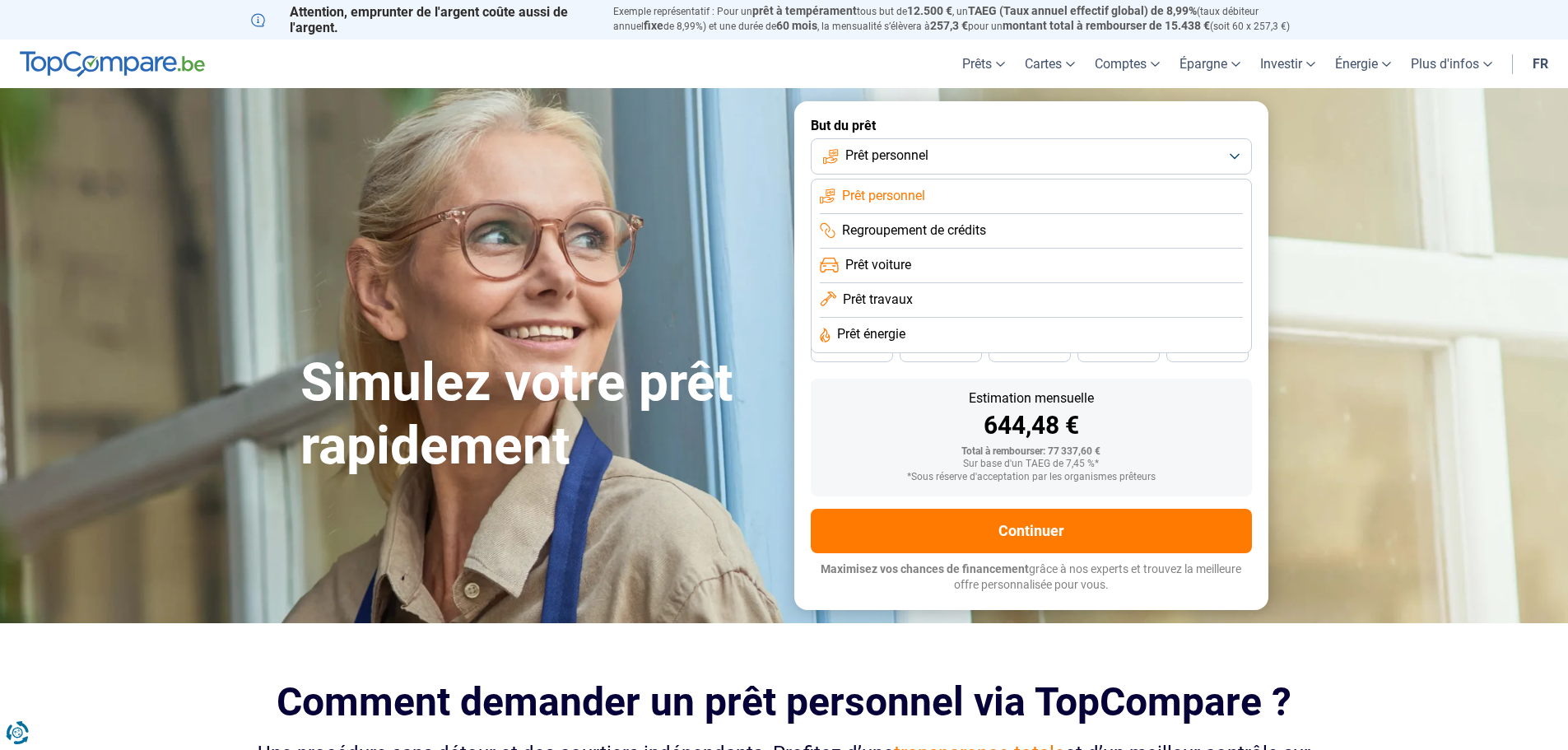
click at [1142, 306] on li "Prêt travaux" at bounding box center [1031, 301] width 423 height 34
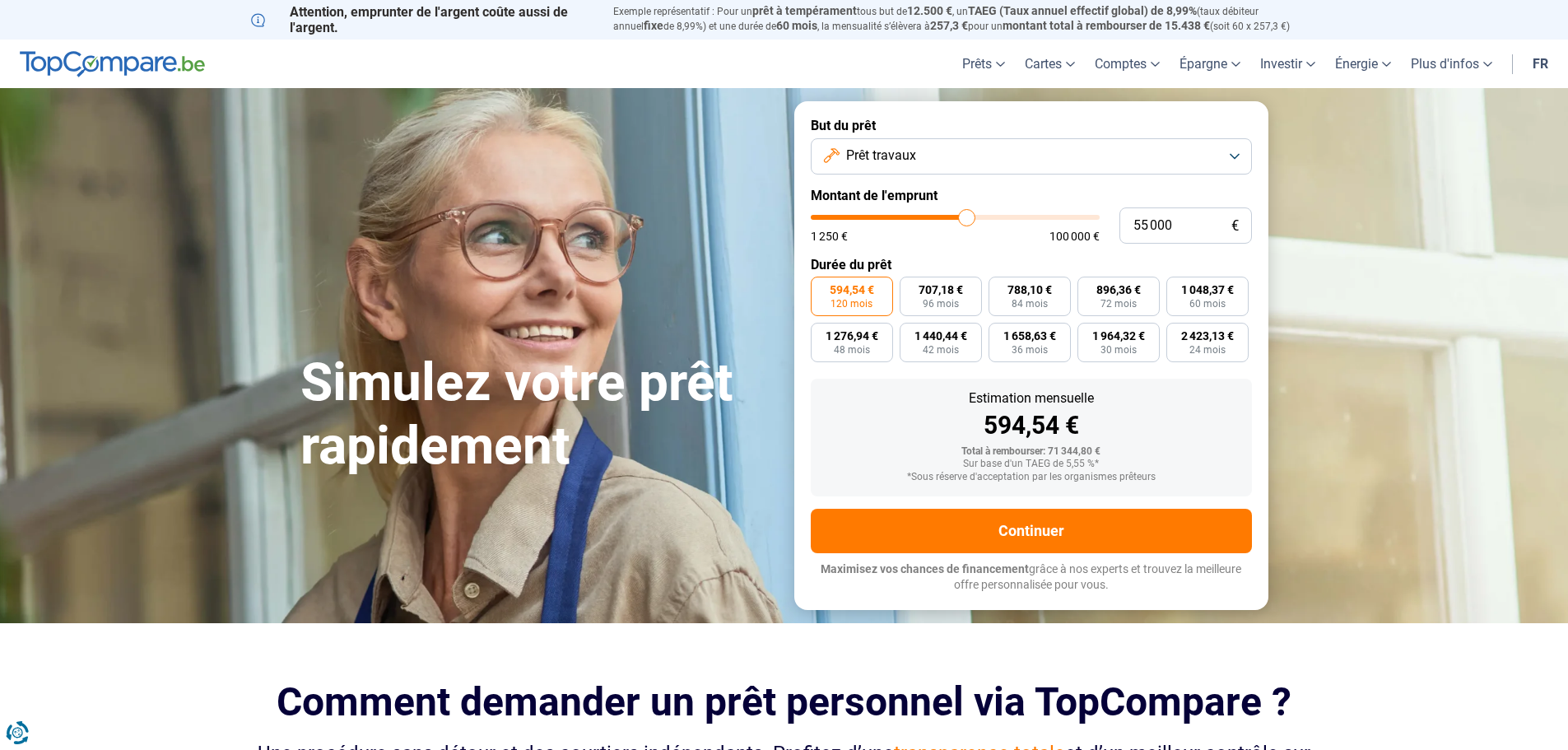
click at [1235, 158] on button "Prêt travaux" at bounding box center [1031, 157] width 442 height 36
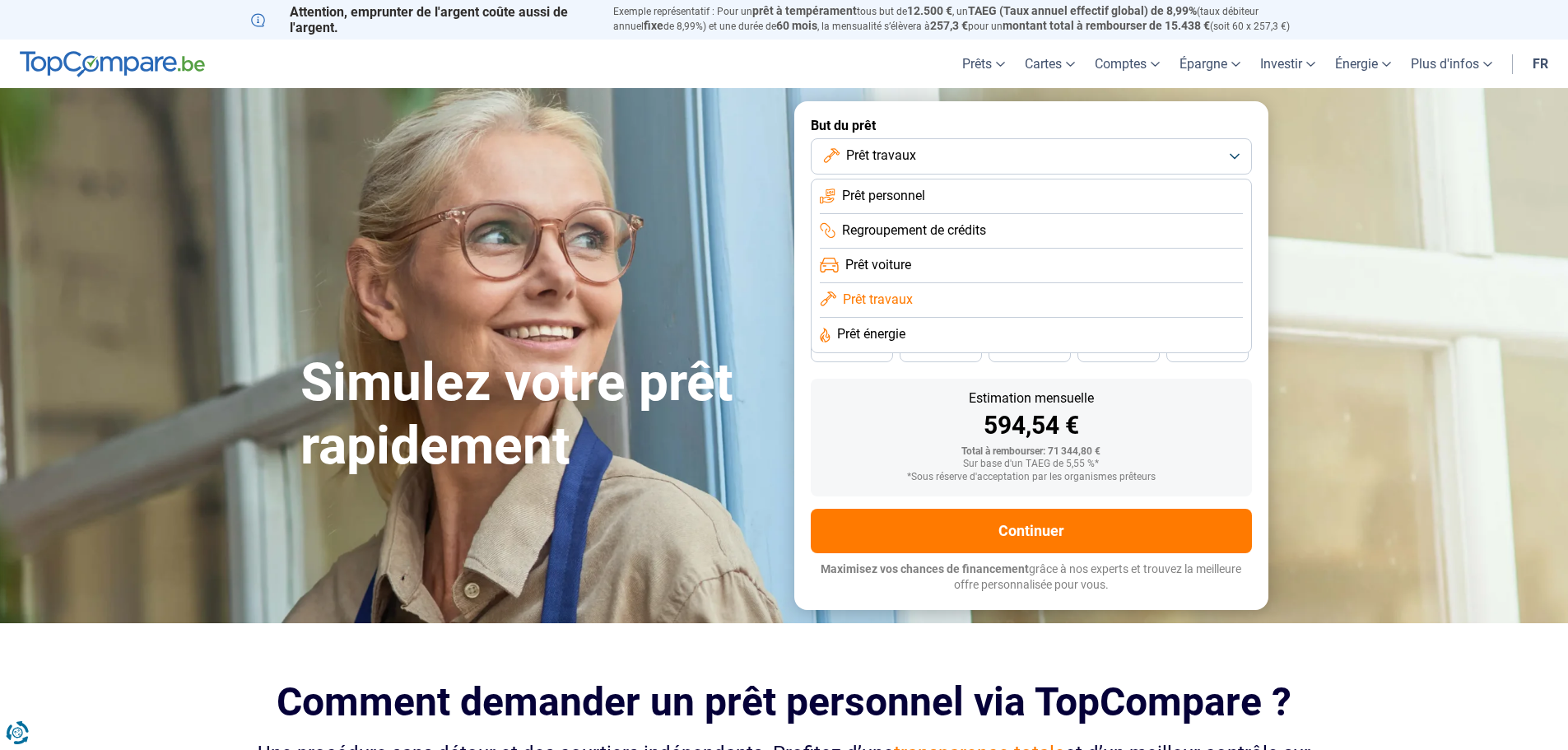
click at [1183, 330] on li "Prêt énergie" at bounding box center [1031, 335] width 423 height 34
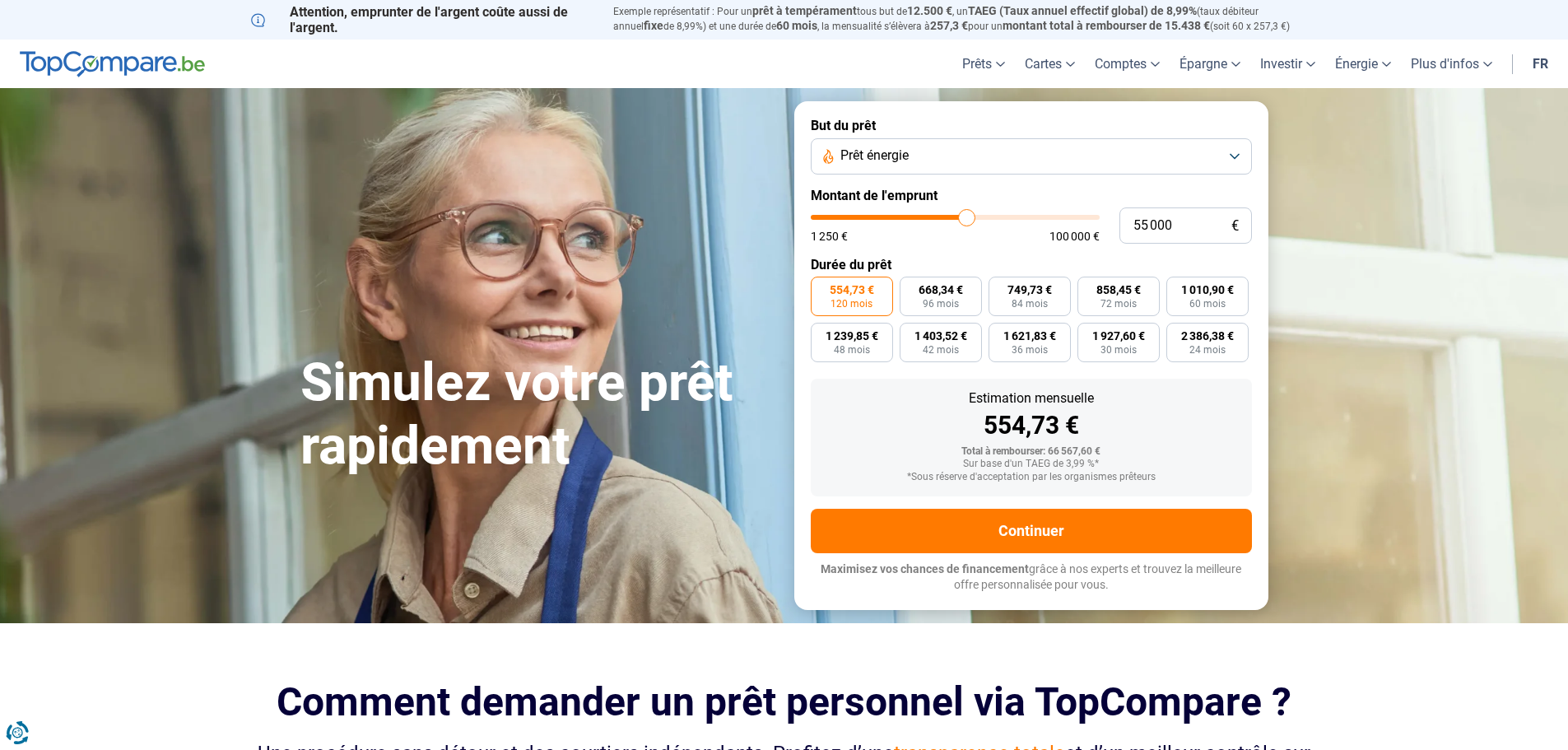
click at [1244, 151] on button "Prêt énergie" at bounding box center [1031, 157] width 442 height 36
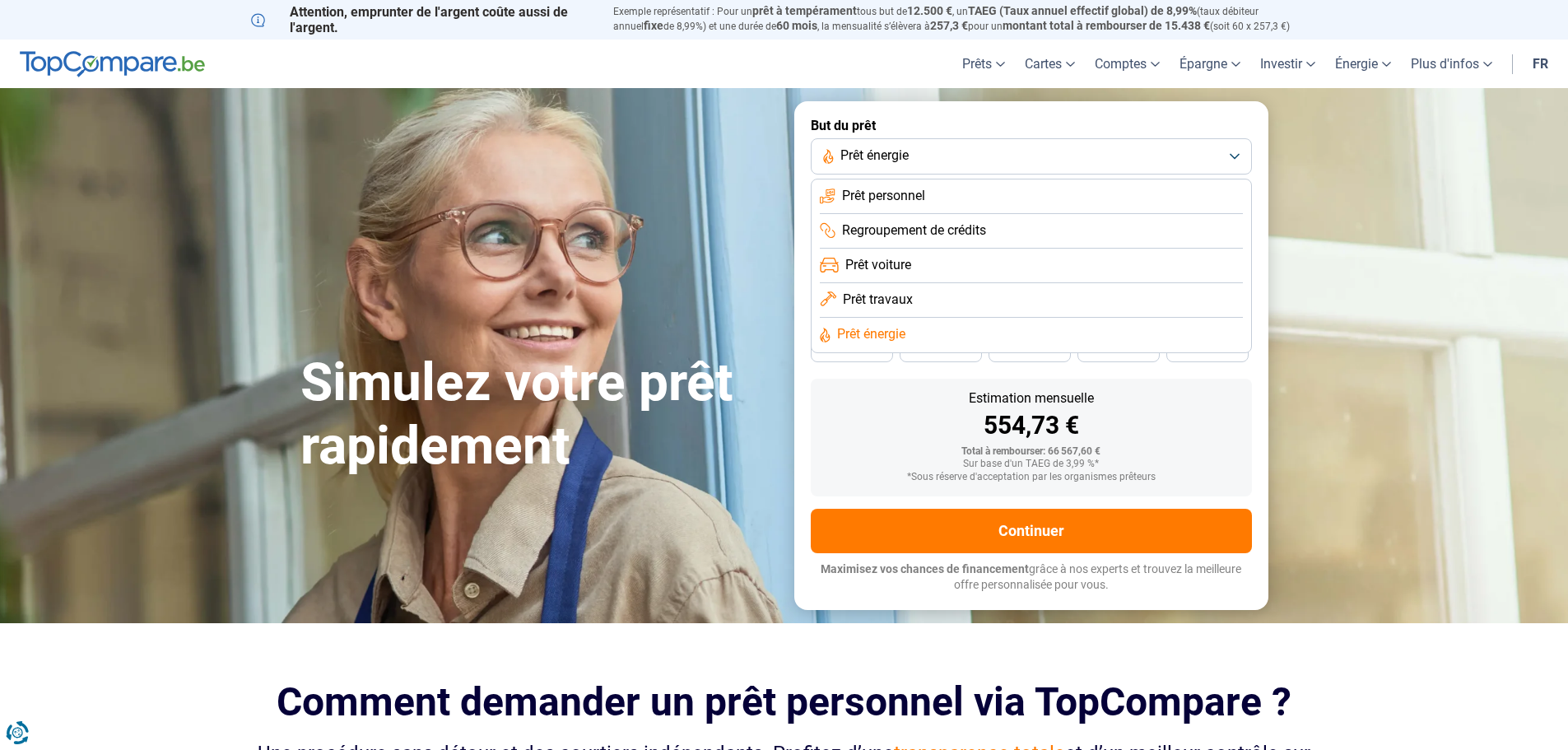
click at [1184, 188] on li "Prêt personnel" at bounding box center [1031, 197] width 423 height 34
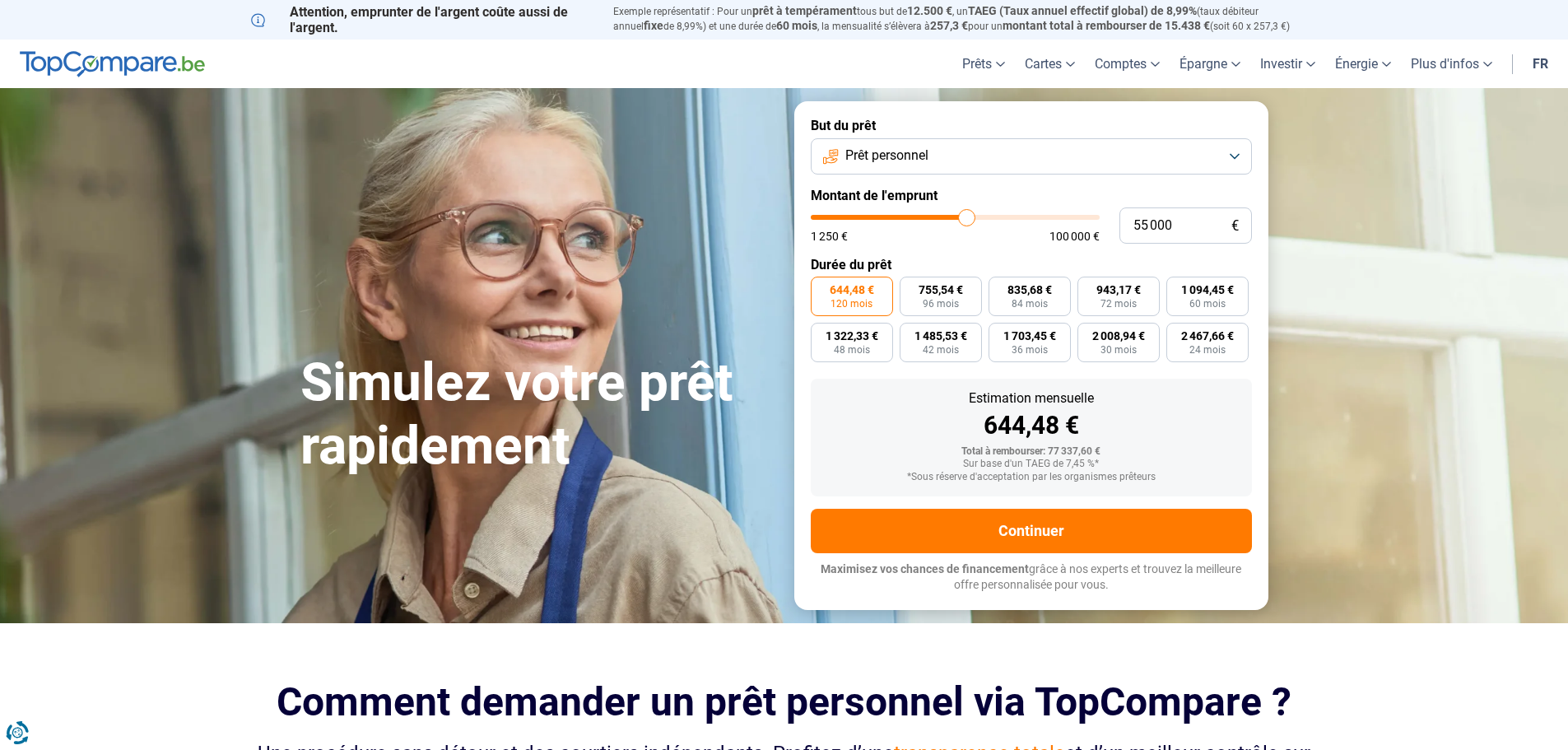
click at [1238, 155] on button "Prêt personnel" at bounding box center [1031, 157] width 442 height 36
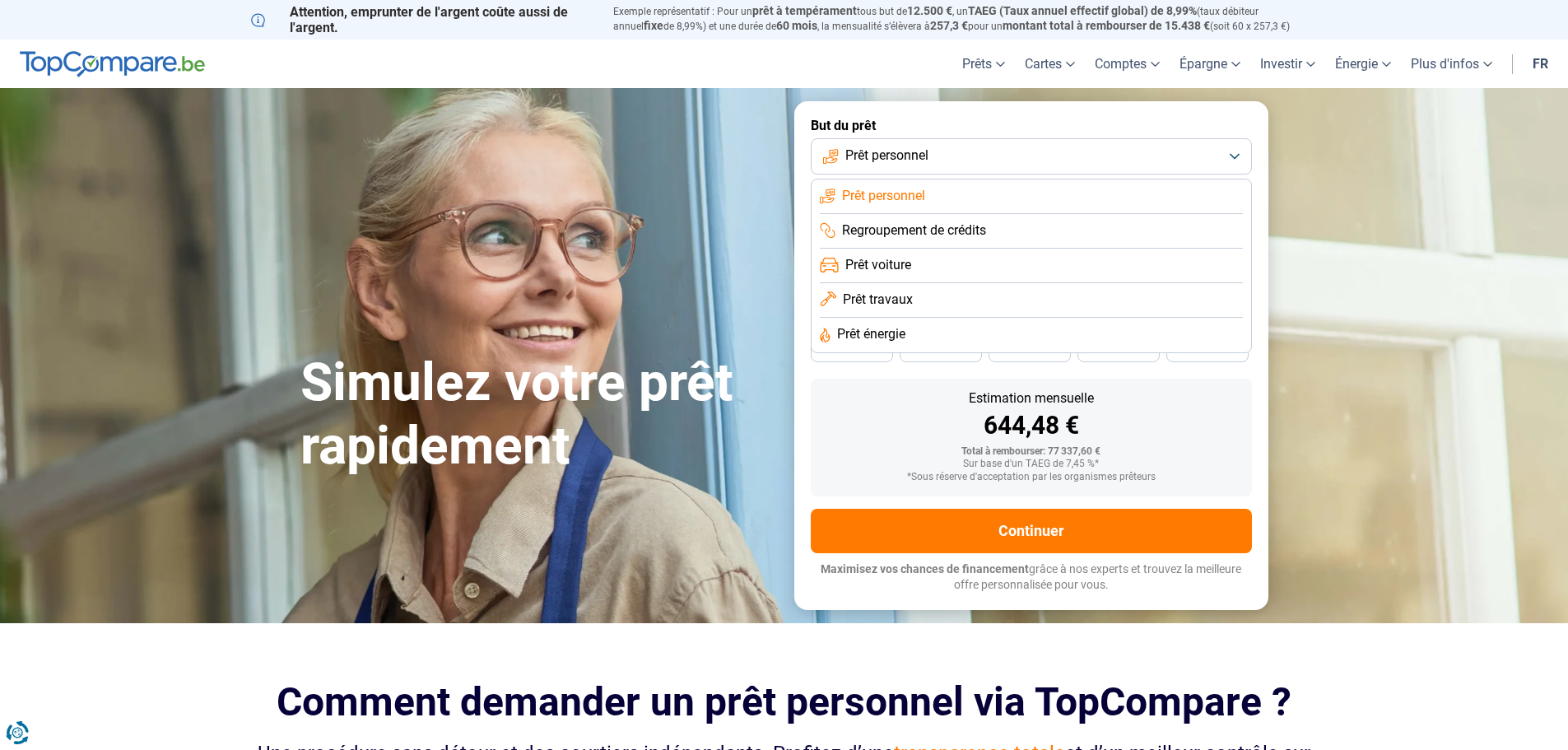
click at [1185, 286] on li "Prêt travaux" at bounding box center [1031, 301] width 423 height 34
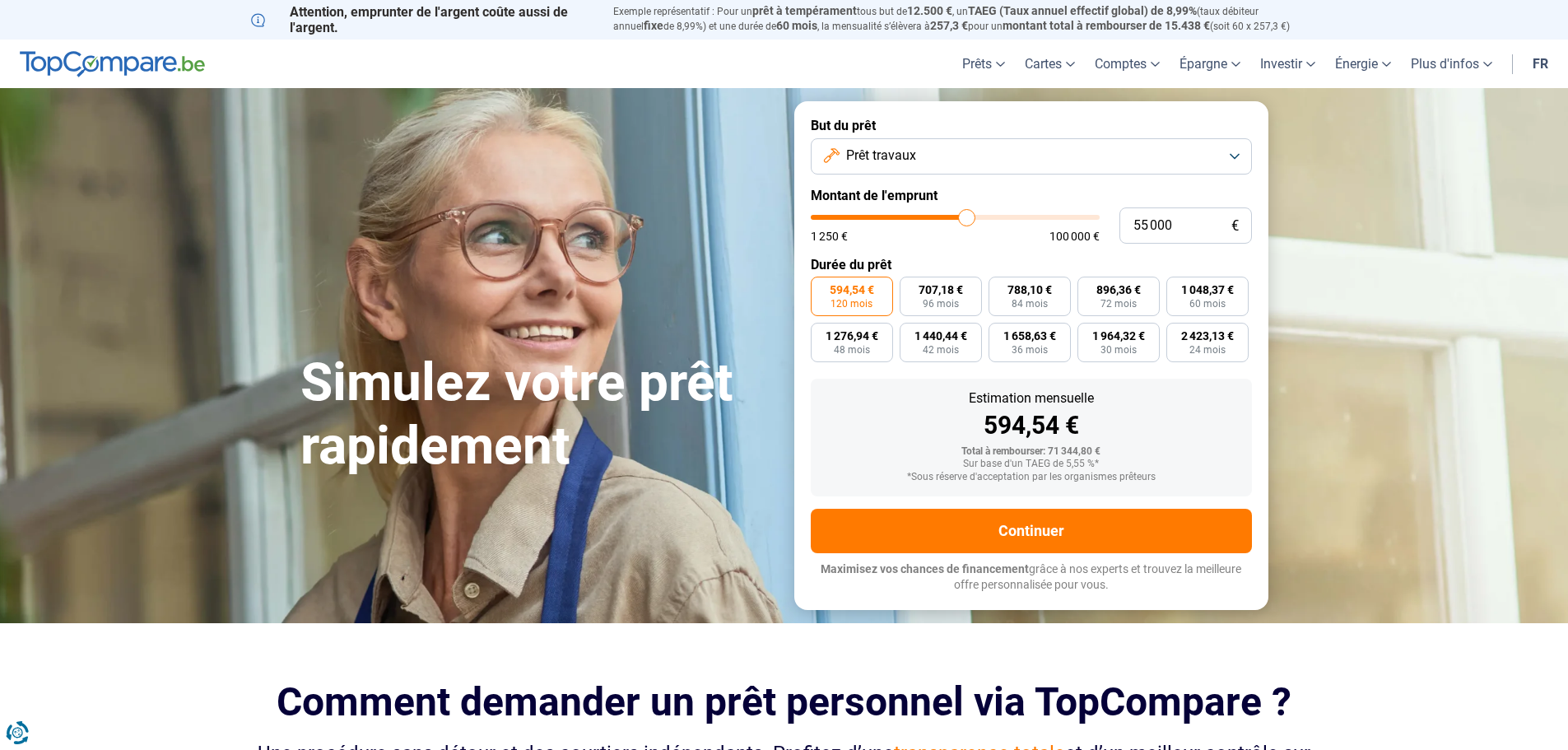
click at [1241, 157] on button "Prêt travaux" at bounding box center [1031, 157] width 442 height 36
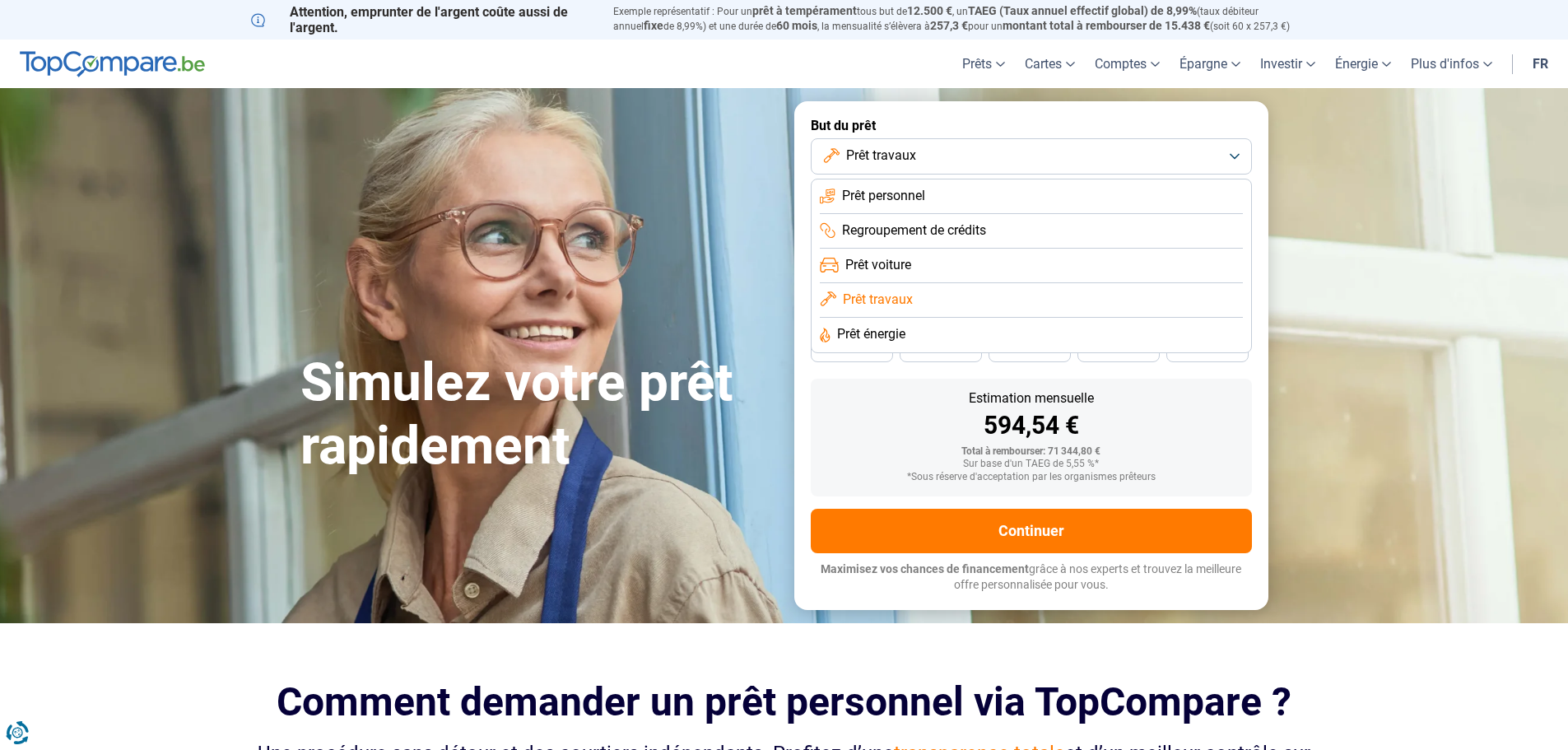
click at [1139, 329] on li "Prêt énergie" at bounding box center [1031, 335] width 423 height 34
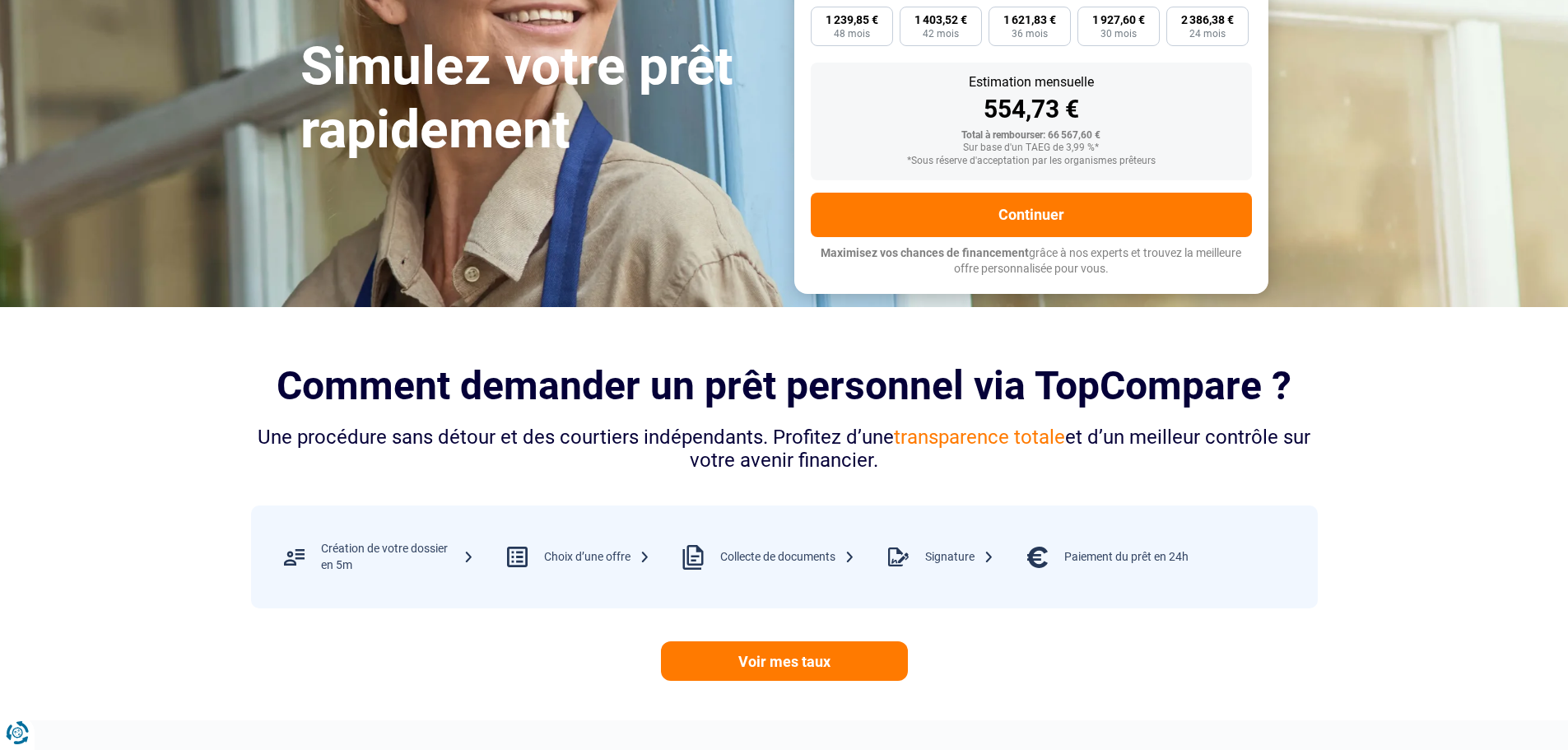
scroll to position [412, 0]
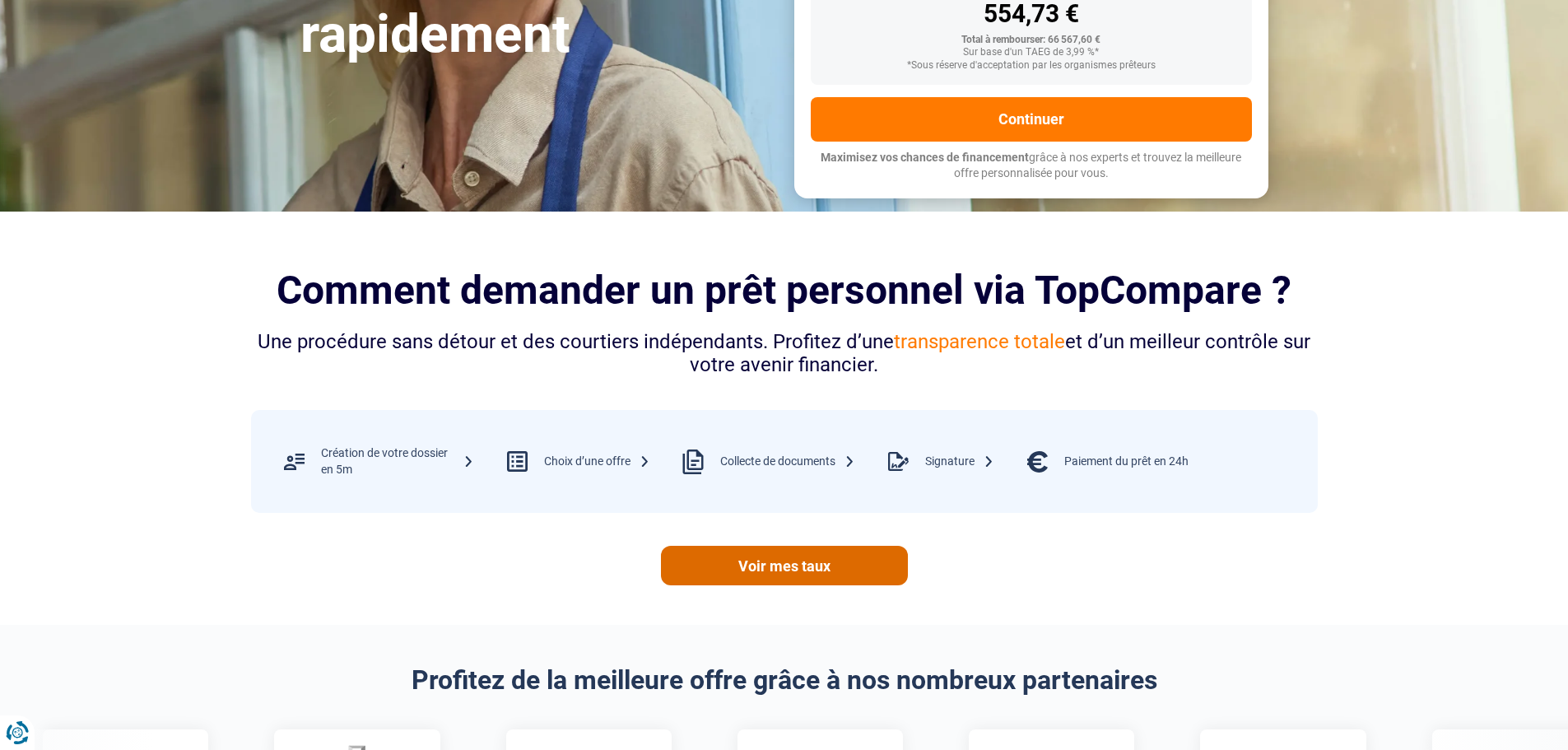
click at [841, 560] on link "Voir mes taux" at bounding box center [784, 566] width 247 height 39
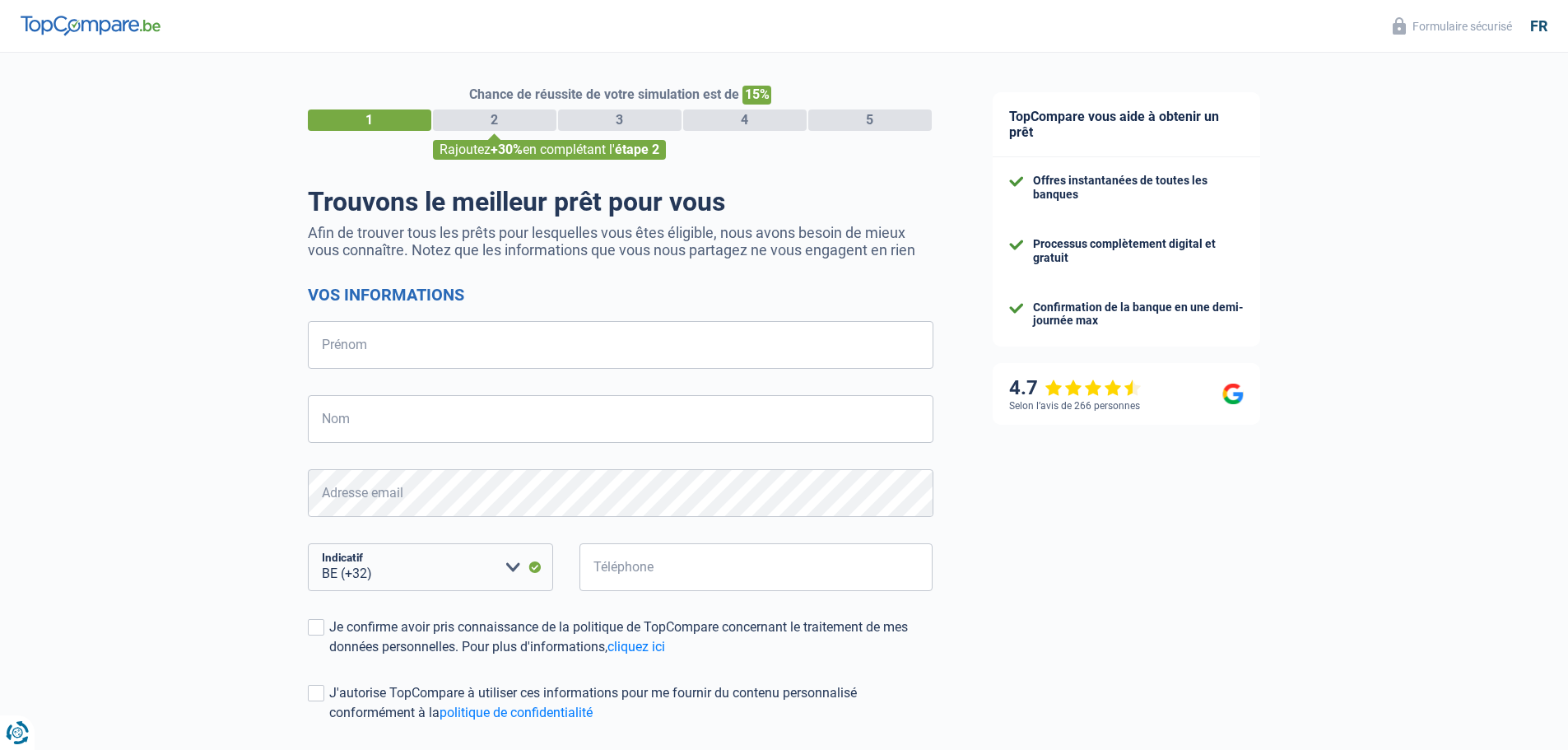
select select "32"
